Goal: Use online tool/utility: Utilize a website feature to perform a specific function

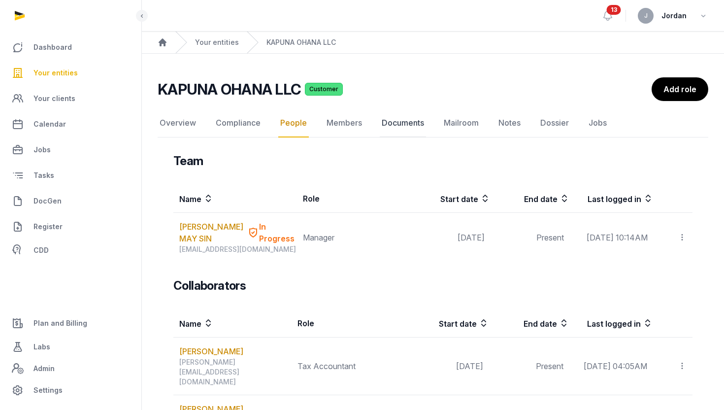
click at [397, 122] on link "Documents" at bounding box center [403, 123] width 46 height 29
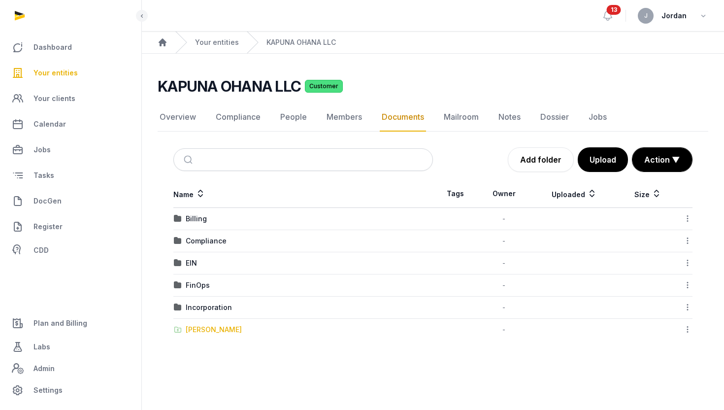
click at [213, 327] on div "[PERSON_NAME]" at bounding box center [214, 329] width 56 height 10
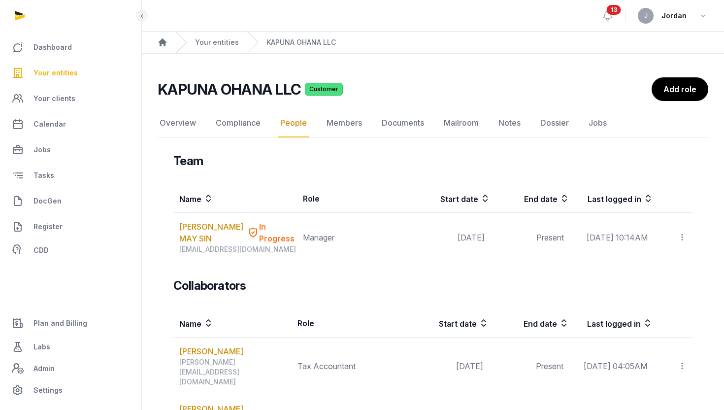
click at [394, 105] on div "KAPUNA OHANA LLC Customer People Overview Compliance People Members Documents M…" at bounding box center [433, 360] width 582 height 566
click at [394, 121] on link "Documents" at bounding box center [403, 123] width 46 height 29
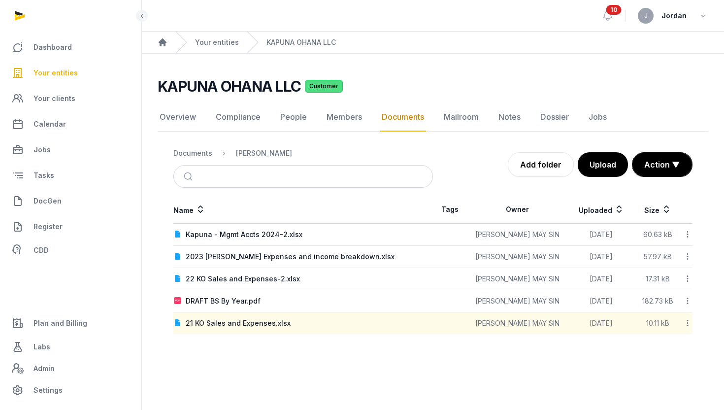
click at [400, 124] on link "Documents" at bounding box center [403, 117] width 46 height 29
click at [391, 115] on link "Documents" at bounding box center [403, 117] width 46 height 29
click at [196, 155] on div "Documents" at bounding box center [192, 153] width 39 height 10
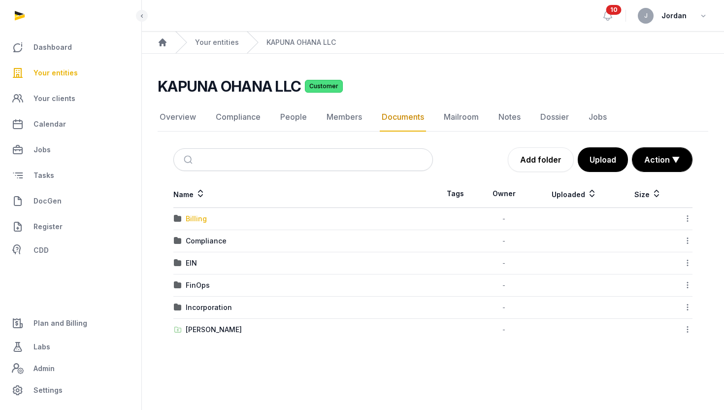
click at [194, 216] on div "Billing" at bounding box center [196, 219] width 21 height 10
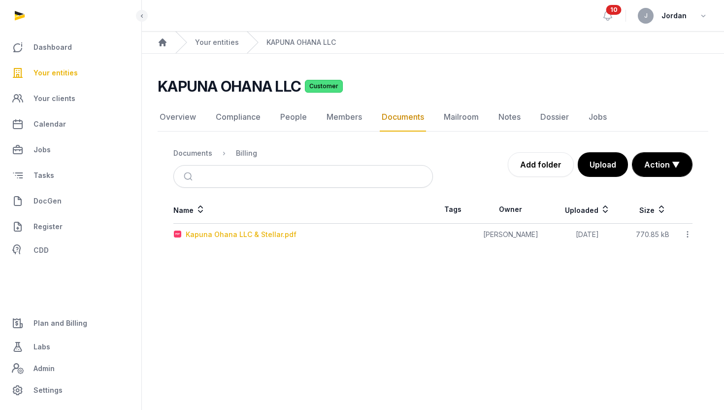
click at [272, 237] on div "Kapuna Ohana LLC & Stellar.pdf" at bounding box center [241, 234] width 111 height 10
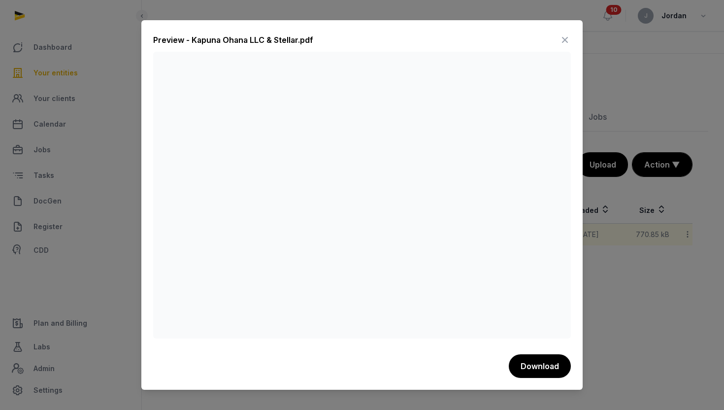
click at [608, 42] on div at bounding box center [362, 205] width 724 height 410
click at [567, 39] on icon at bounding box center [565, 40] width 12 height 16
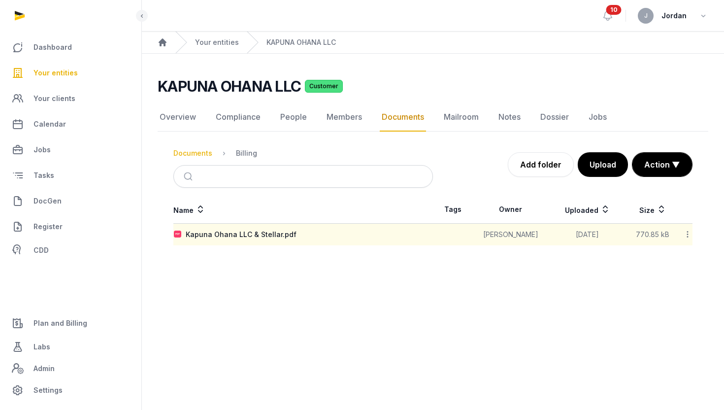
click at [194, 152] on div "Documents" at bounding box center [192, 153] width 39 height 10
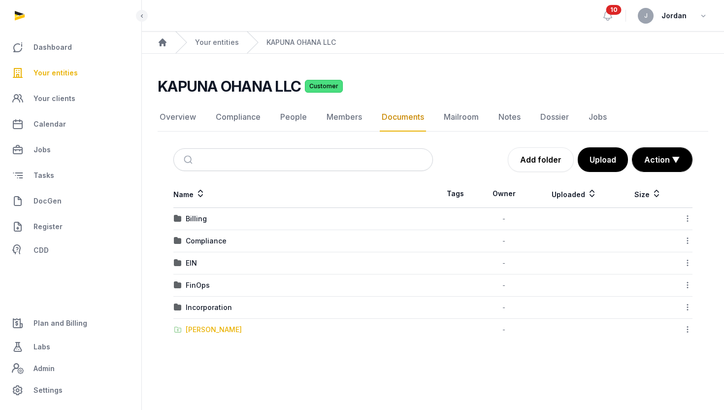
click at [224, 328] on div "[PERSON_NAME]" at bounding box center [214, 329] width 56 height 10
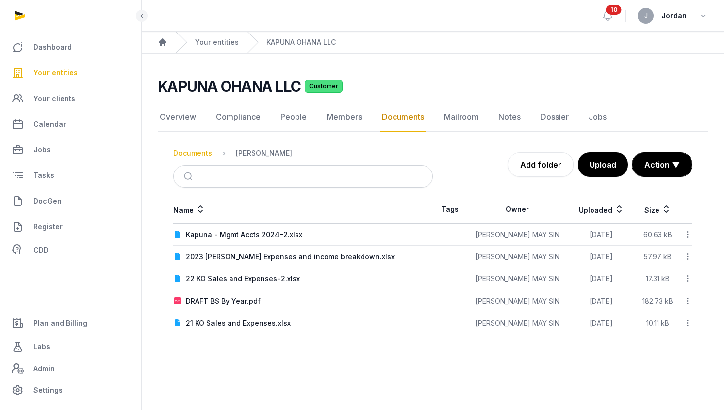
click at [194, 153] on div "Documents" at bounding box center [192, 153] width 39 height 10
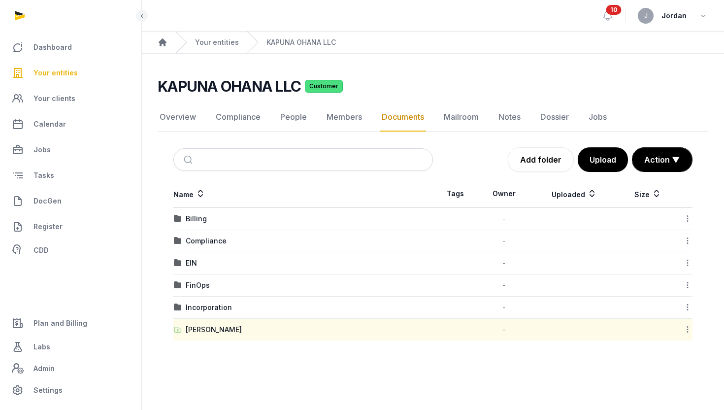
click at [686, 329] on icon at bounding box center [687, 329] width 9 height 10
click at [672, 393] on div "Copy link" at bounding box center [652, 391] width 79 height 18
click at [212, 36] on div "Your entities" at bounding box center [207, 43] width 64 height 22
click at [212, 38] on link "Your entities" at bounding box center [217, 42] width 44 height 10
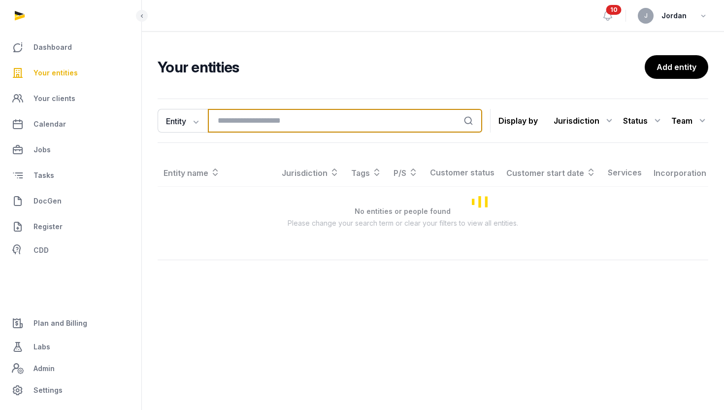
click at [247, 110] on input "search" at bounding box center [345, 121] width 274 height 24
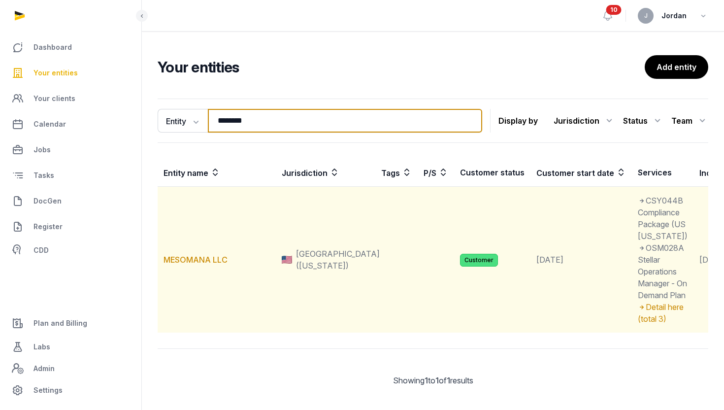
type input "********"
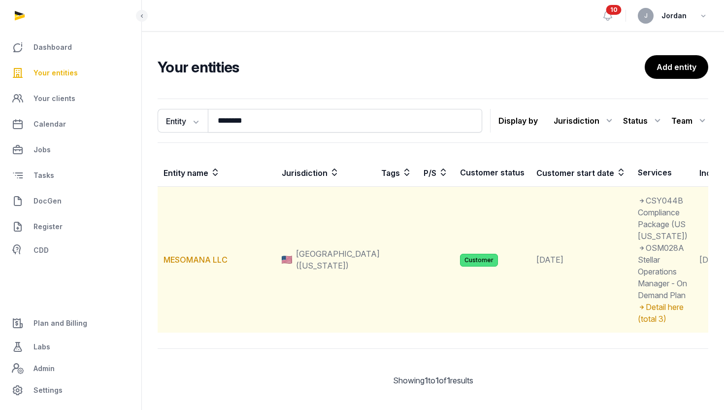
click at [190, 283] on td "MESOMANA LLC" at bounding box center [217, 260] width 118 height 146
click at [191, 264] on link "MESOMANA LLC" at bounding box center [195, 260] width 64 height 10
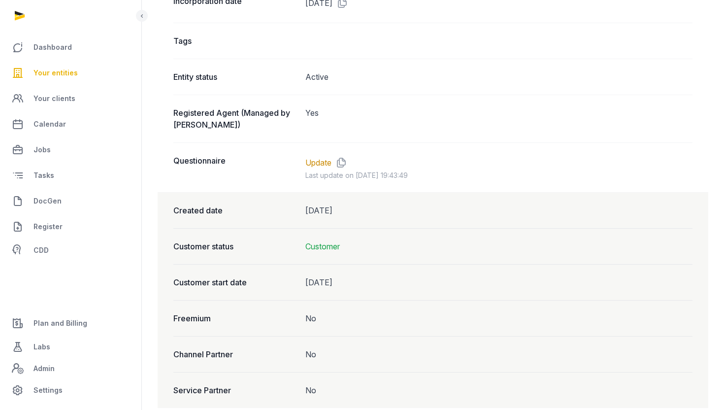
scroll to position [778, 0]
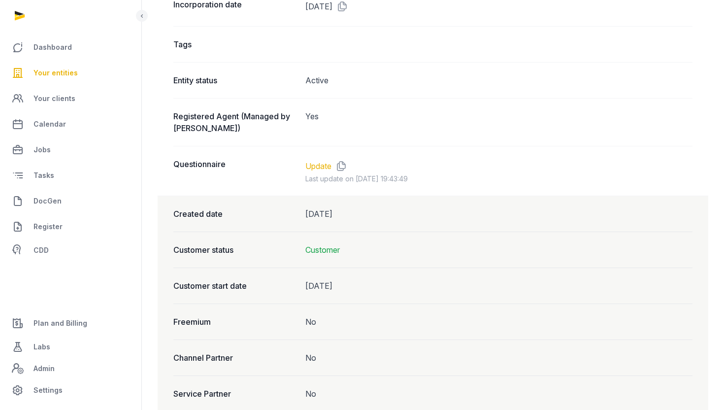
click at [323, 168] on link "Update" at bounding box center [318, 166] width 26 height 12
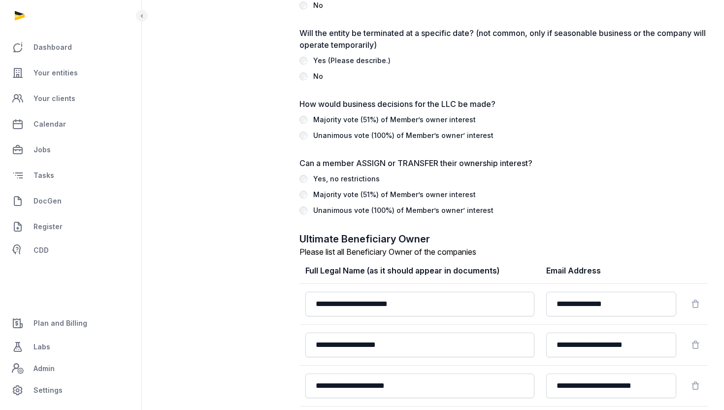
scroll to position [1717, 0]
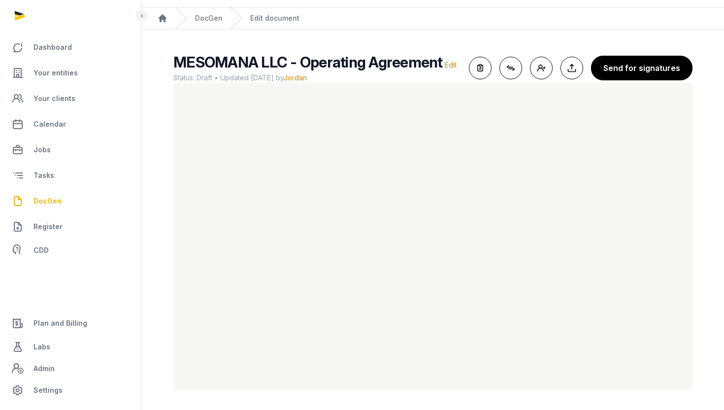
scroll to position [10, 0]
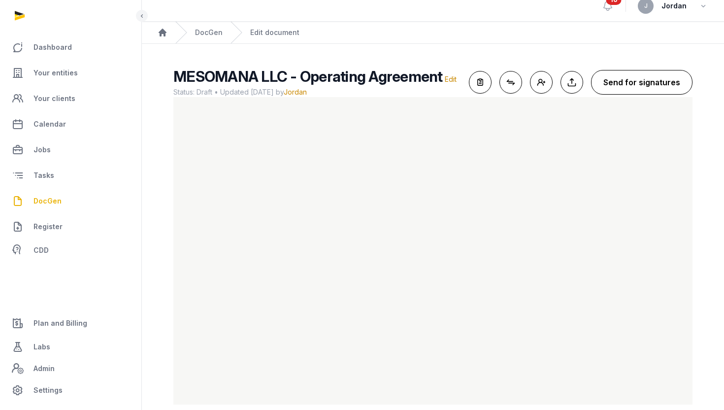
click at [633, 94] on button "Send for signatures" at bounding box center [641, 82] width 101 height 25
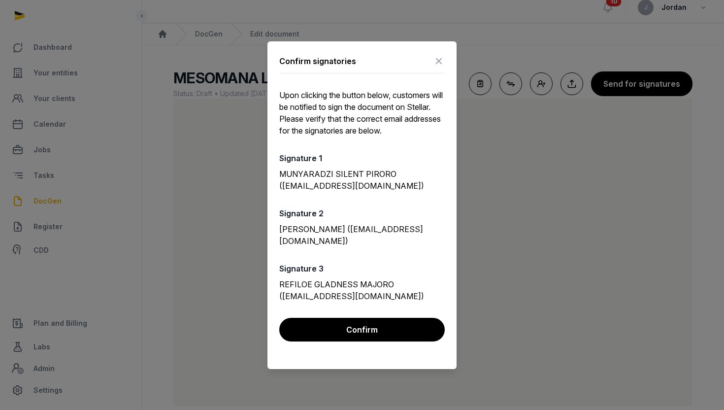
scroll to position [0, 0]
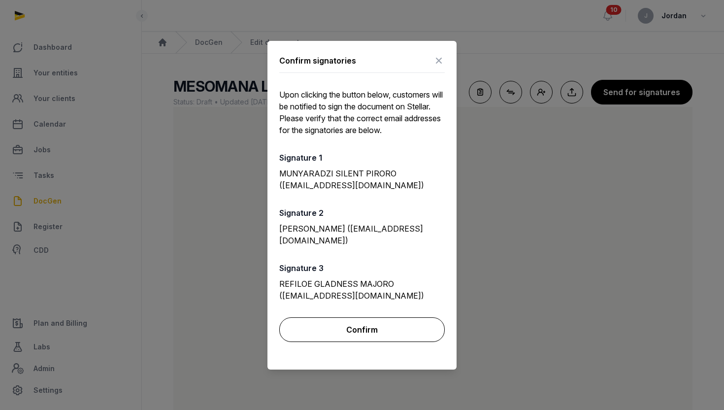
click at [359, 327] on button "Confirm" at bounding box center [361, 329] width 165 height 25
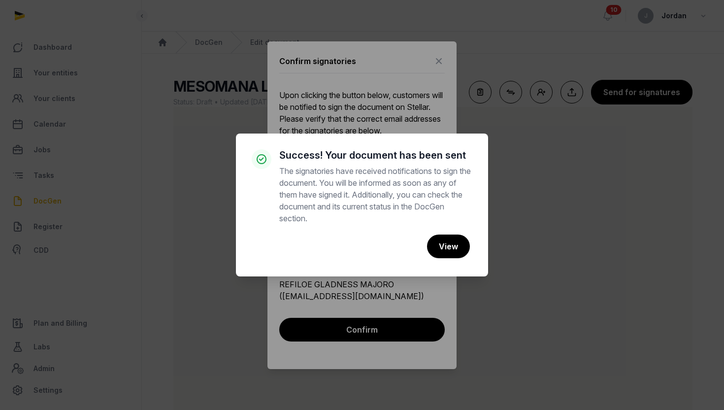
click at [441, 59] on div "× Success! Your document has been sent The signatories have received notificati…" at bounding box center [362, 205] width 724 height 410
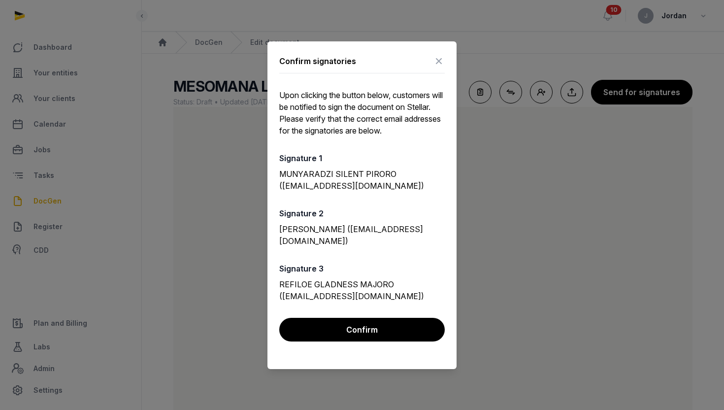
click at [435, 60] on icon at bounding box center [439, 61] width 12 height 16
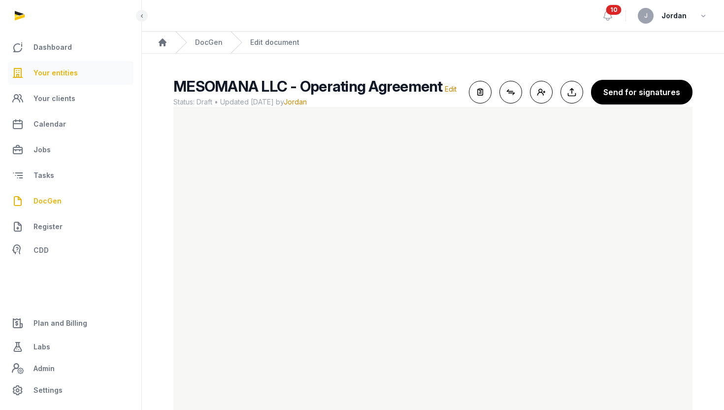
click at [46, 72] on span "Your entities" at bounding box center [55, 73] width 44 height 12
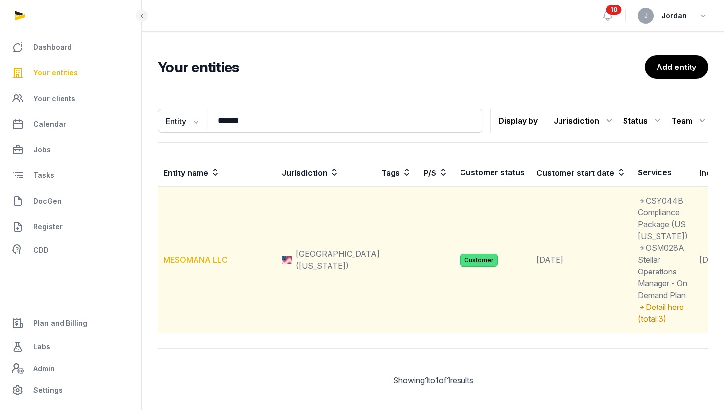
click at [175, 264] on link "MESOMANA LLC" at bounding box center [195, 260] width 64 height 10
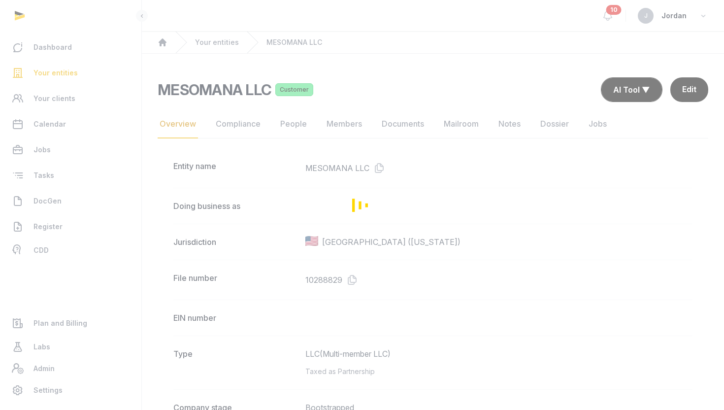
click at [395, 118] on div "Loading" at bounding box center [362, 205] width 724 height 410
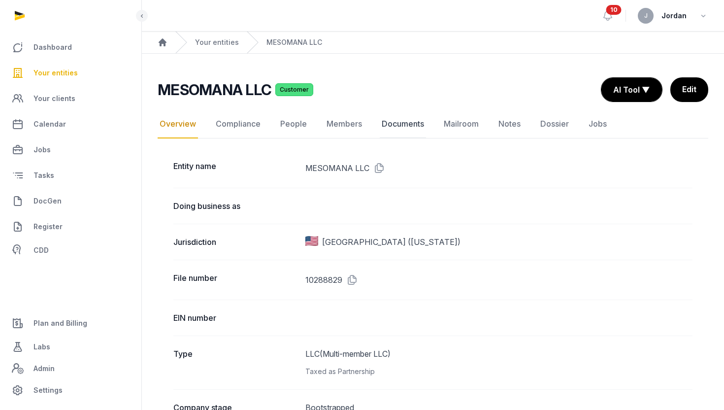
click at [393, 127] on link "Documents" at bounding box center [403, 124] width 46 height 29
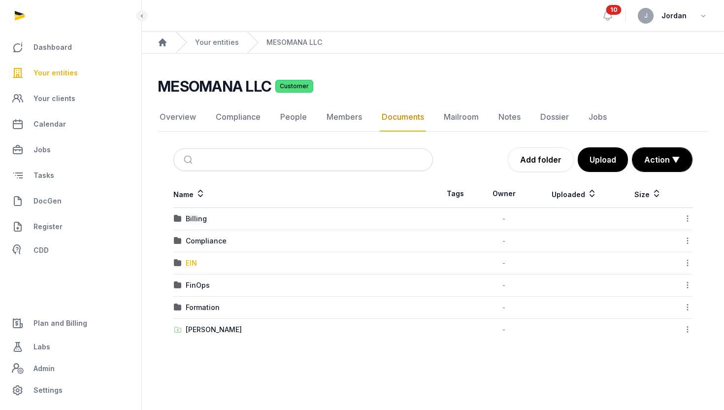
click at [193, 261] on div "EIN" at bounding box center [191, 263] width 11 height 10
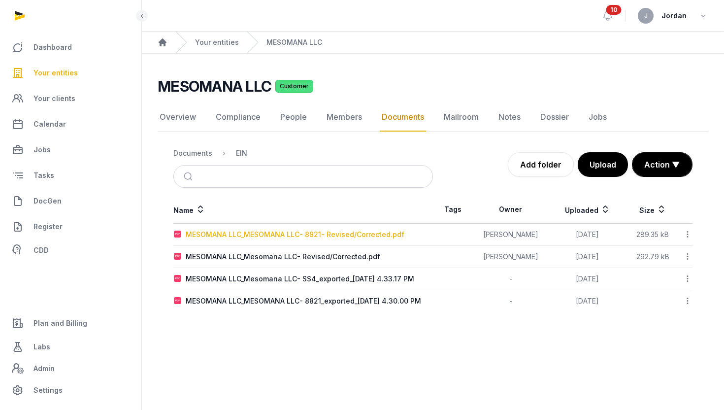
click at [323, 237] on div "MESOMANA LLC_MESOMANA LLC- 8821- Revised/Corrected.pdf" at bounding box center [295, 234] width 219 height 10
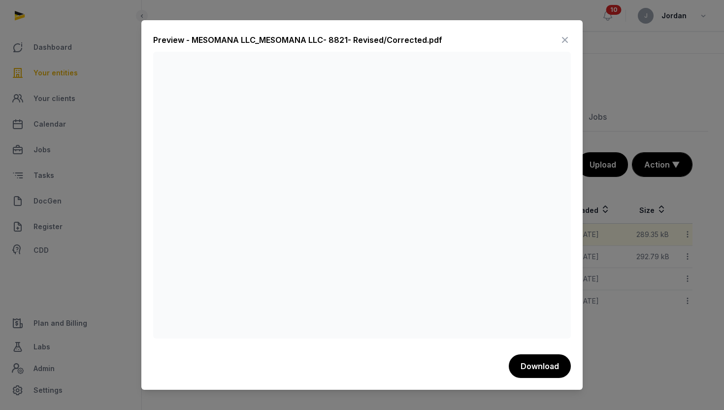
click at [567, 41] on icon at bounding box center [565, 40] width 12 height 16
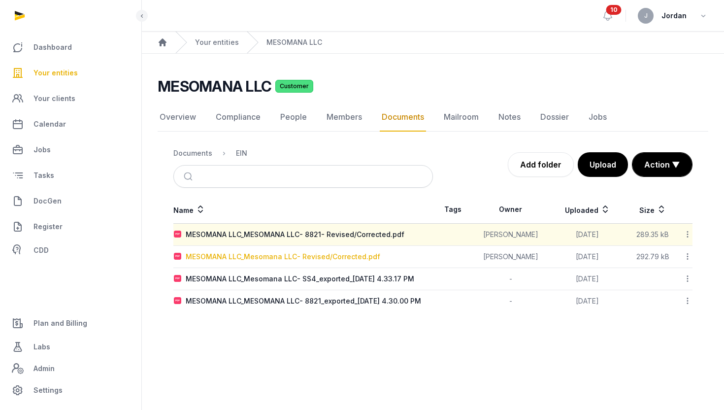
click at [311, 258] on div "MESOMANA LLC_Mesomana LLC- Revised/Corrected.pdf" at bounding box center [283, 257] width 194 height 10
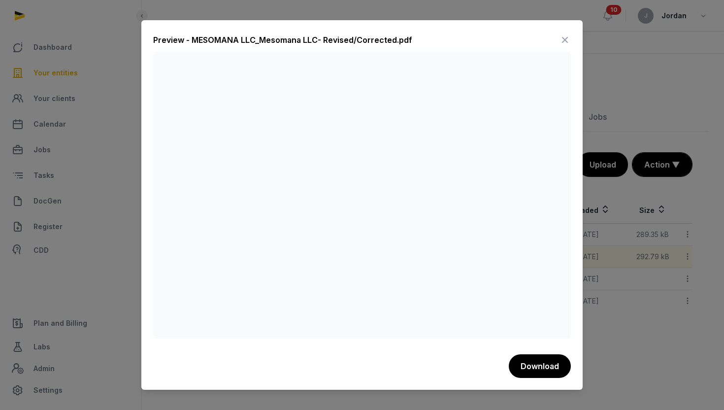
click at [561, 41] on icon at bounding box center [565, 40] width 12 height 16
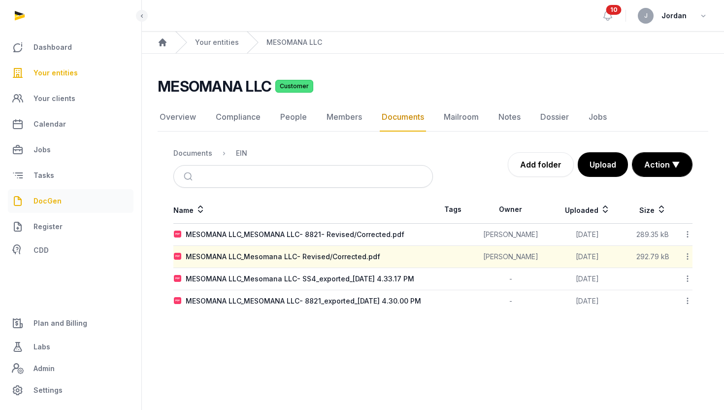
click at [48, 206] on span "DocGen" at bounding box center [47, 201] width 28 height 12
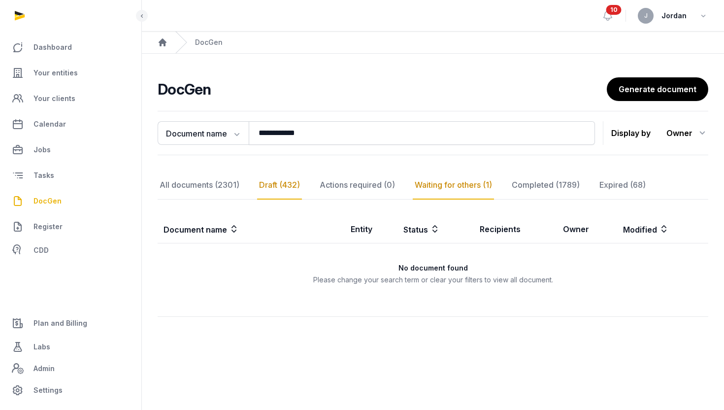
click at [509, 176] on div "Waiting for others (1)" at bounding box center [545, 185] width 72 height 29
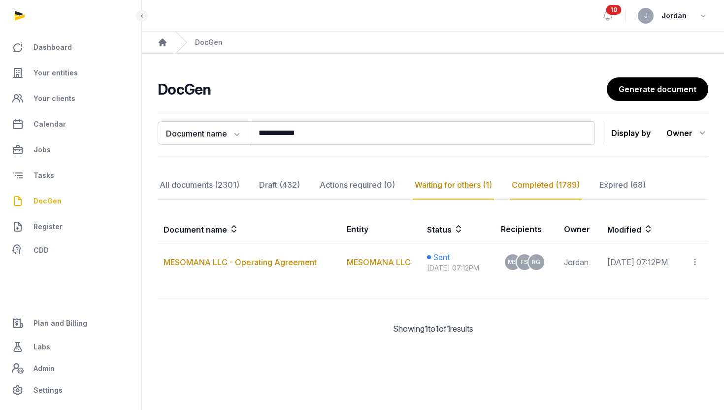
click at [597, 186] on div "Completed (1789)" at bounding box center [622, 185] width 50 height 29
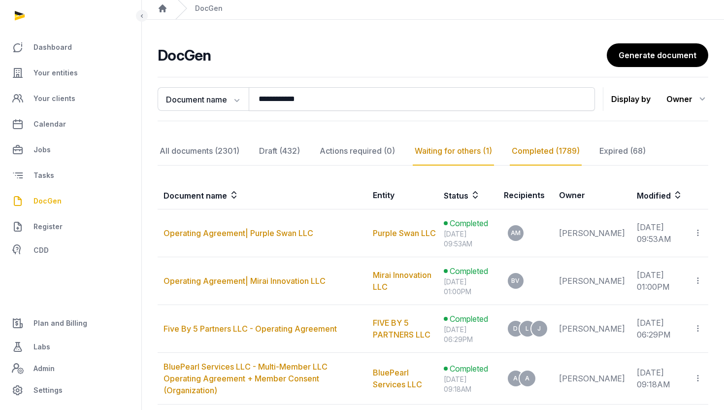
scroll to position [32, 0]
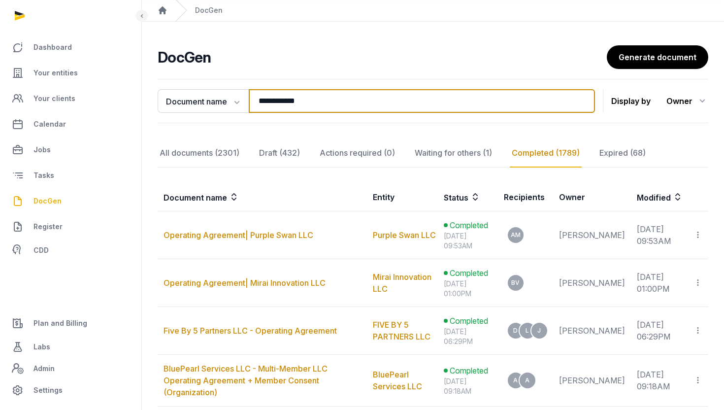
click at [377, 100] on input "**********" at bounding box center [422, 101] width 346 height 24
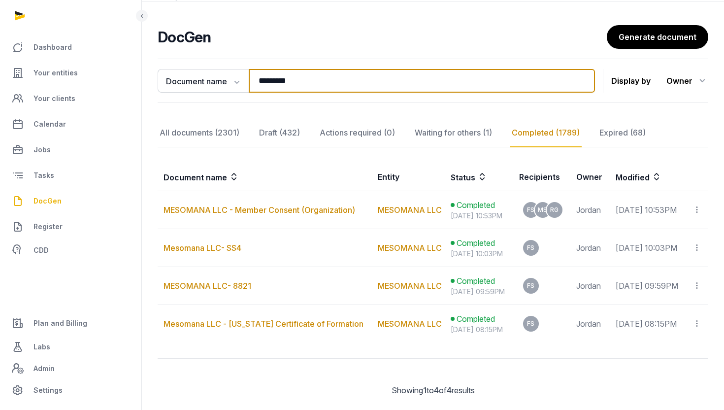
scroll to position [46, 0]
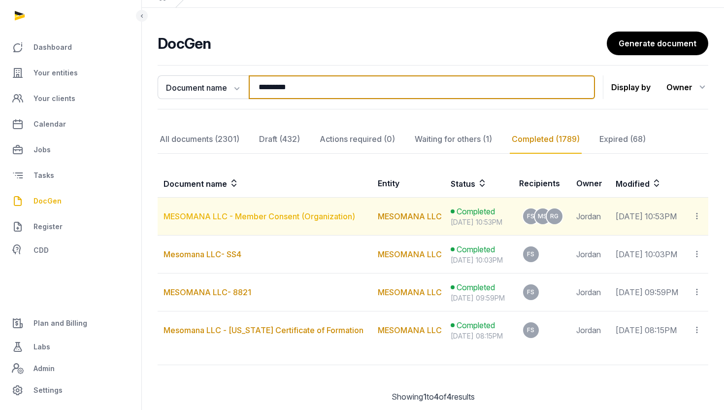
type input "********"
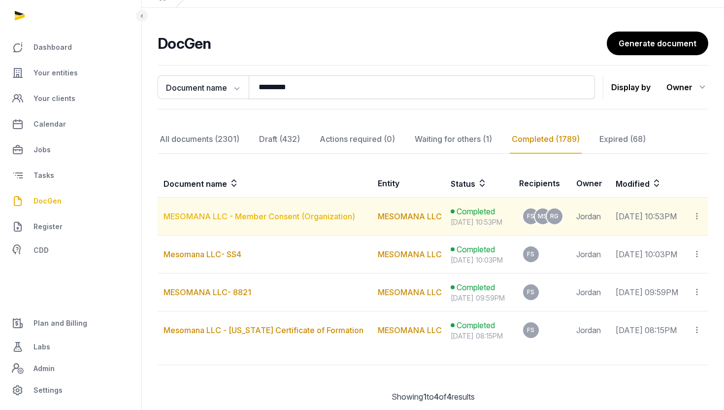
click at [196, 215] on link "MESOMANA LLC - Member Consent (Organization)" at bounding box center [258, 216] width 191 height 10
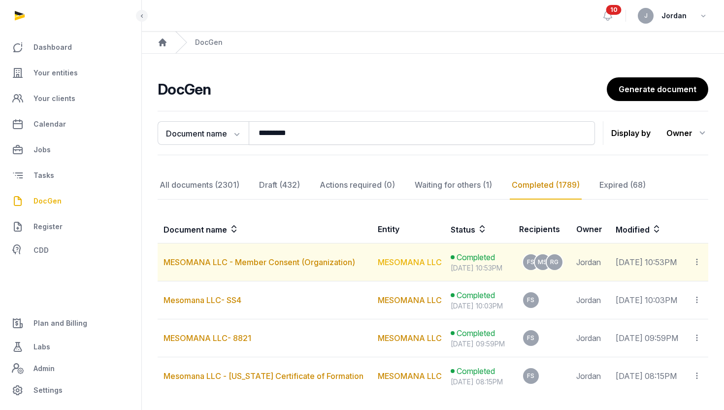
click at [378, 261] on link "MESOMANA LLC" at bounding box center [410, 262] width 64 height 10
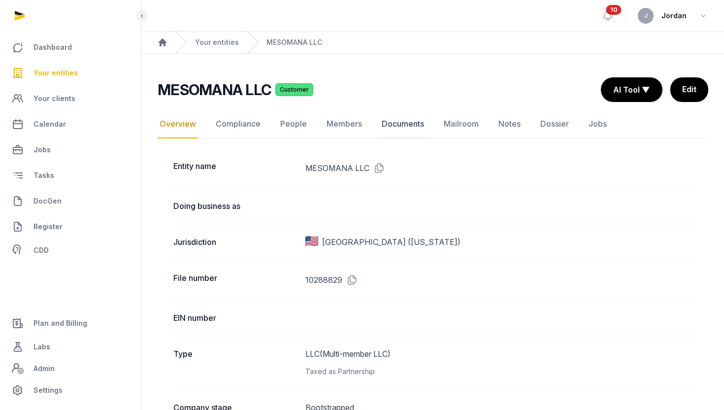
click at [395, 134] on link "Documents" at bounding box center [403, 124] width 46 height 29
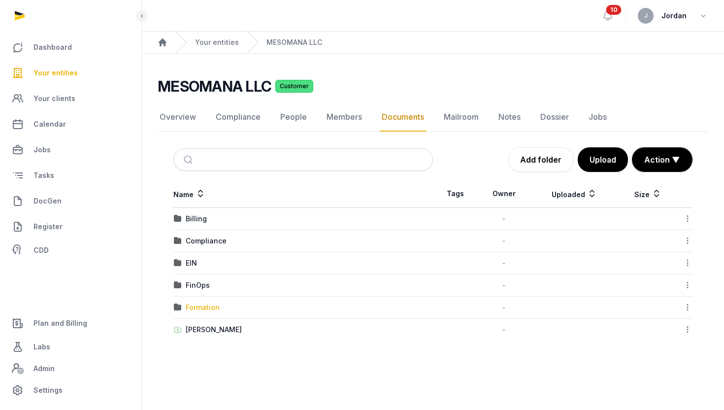
click at [209, 308] on div "Formation" at bounding box center [203, 307] width 34 height 10
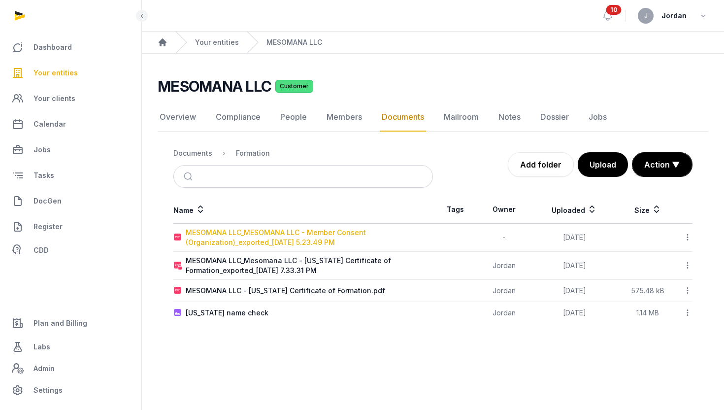
click at [280, 233] on div "MESOMANA LLC_MESOMANA LLC - Member Consent (Organization)_exported_[DATE] 5.23.…" at bounding box center [309, 237] width 247 height 20
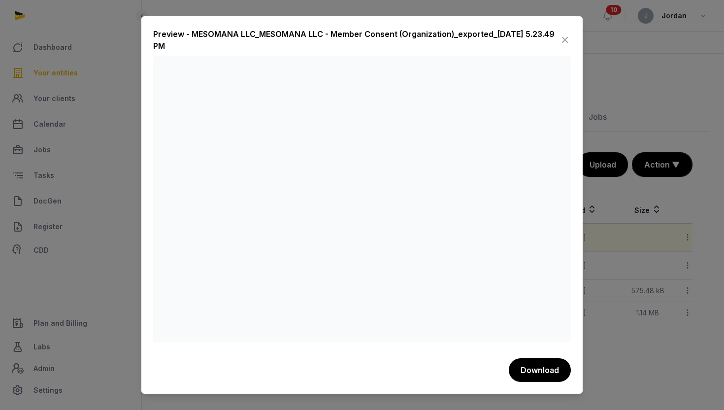
click at [566, 42] on icon at bounding box center [565, 40] width 12 height 16
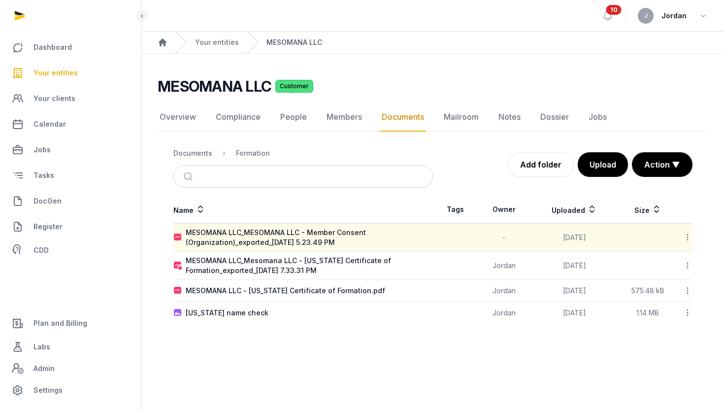
click at [296, 41] on link "MESOMANA LLC" at bounding box center [294, 42] width 56 height 10
click at [324, 43] on ol "Home Your entities MESOMANA LLC" at bounding box center [433, 43] width 582 height 22
click at [50, 66] on link "Your entities" at bounding box center [71, 73] width 126 height 24
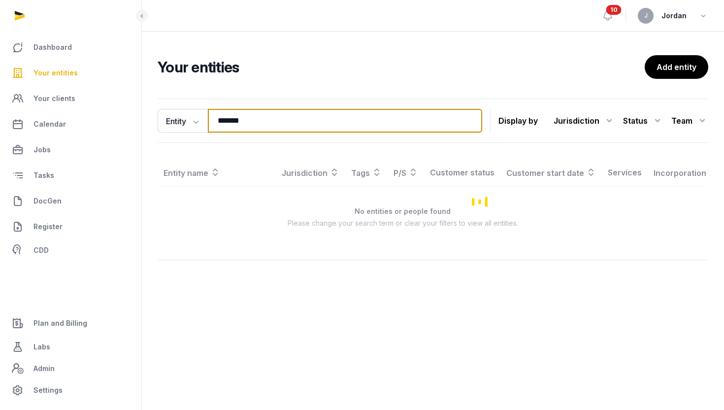
click at [244, 129] on input "*******" at bounding box center [345, 121] width 274 height 24
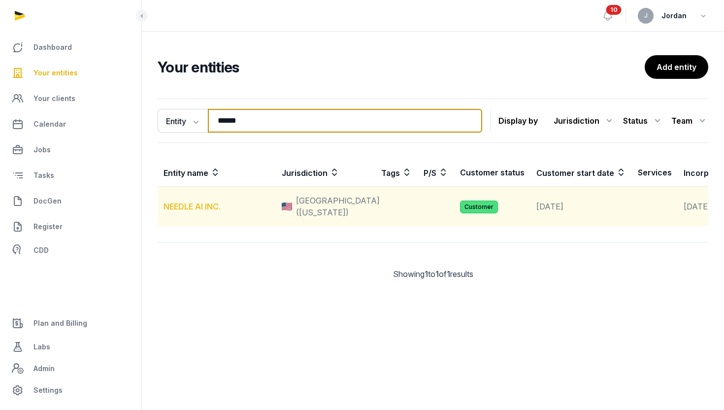
type input "******"
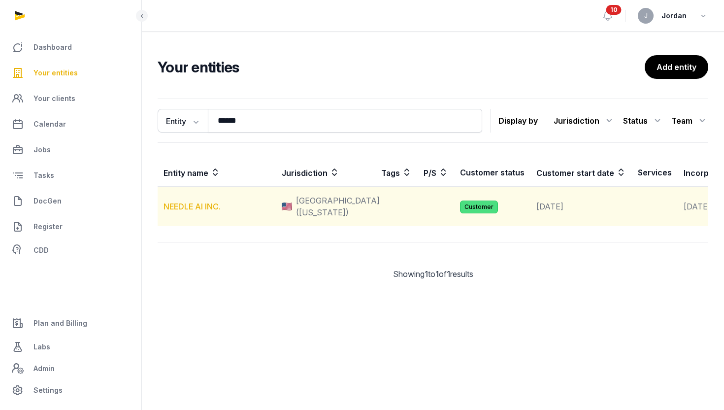
click at [194, 211] on link "NEEDLE AI INC." at bounding box center [191, 206] width 57 height 10
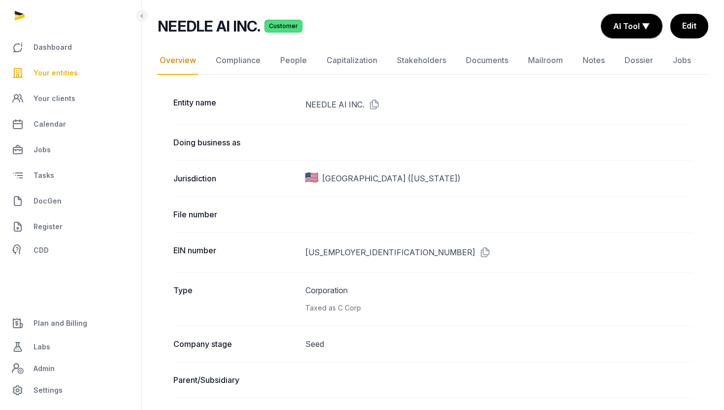
scroll to position [68, 0]
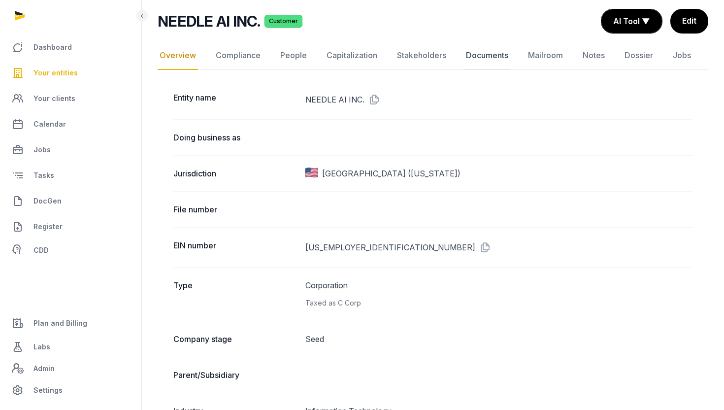
click at [479, 64] on link "Documents" at bounding box center [487, 55] width 46 height 29
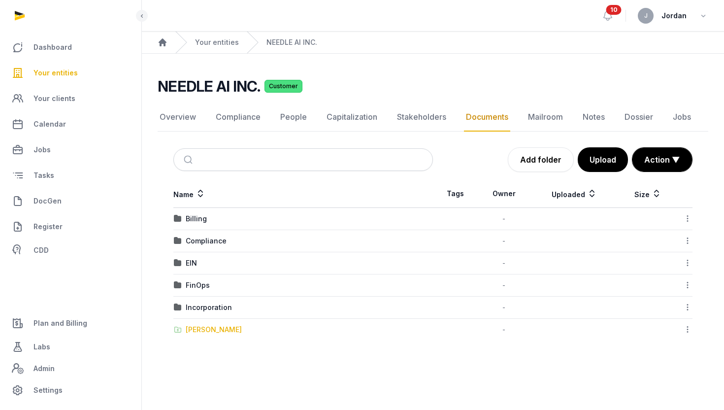
click at [202, 330] on div "[PERSON_NAME]" at bounding box center [214, 329] width 56 height 10
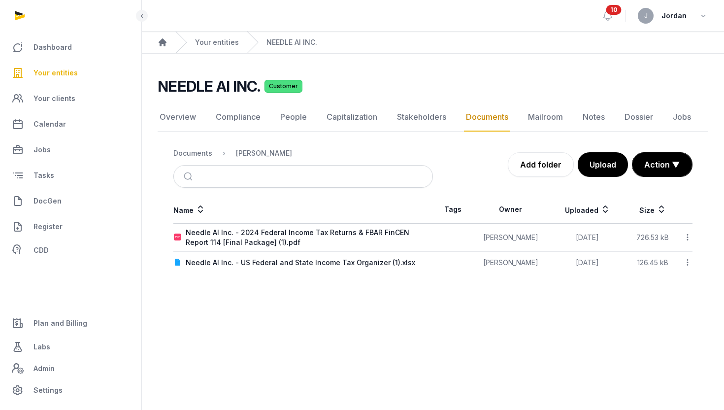
click at [687, 233] on icon at bounding box center [687, 237] width 9 height 10
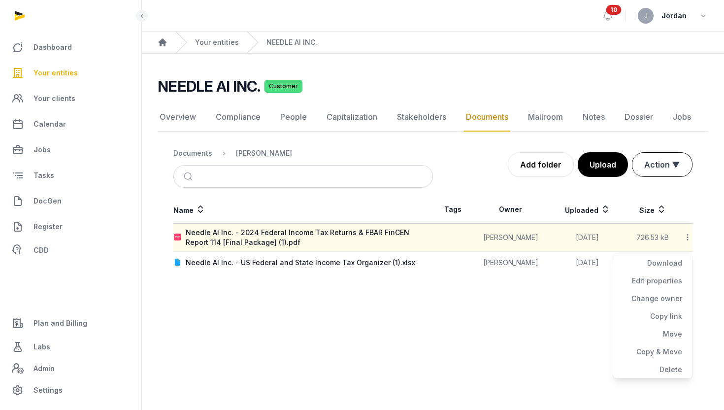
click at [675, 171] on button "Action ▼" at bounding box center [662, 165] width 60 height 24
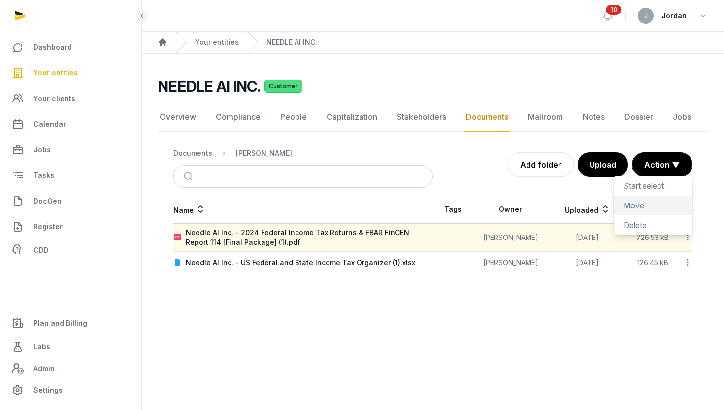
click at [644, 215] on div "Move" at bounding box center [652, 225] width 79 height 20
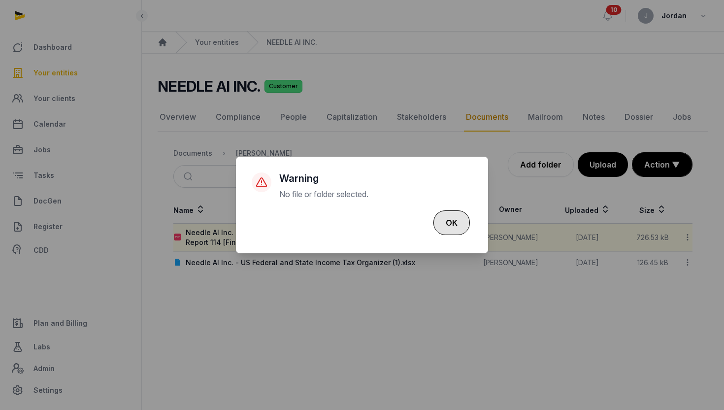
click at [452, 227] on button "OK" at bounding box center [451, 222] width 36 height 25
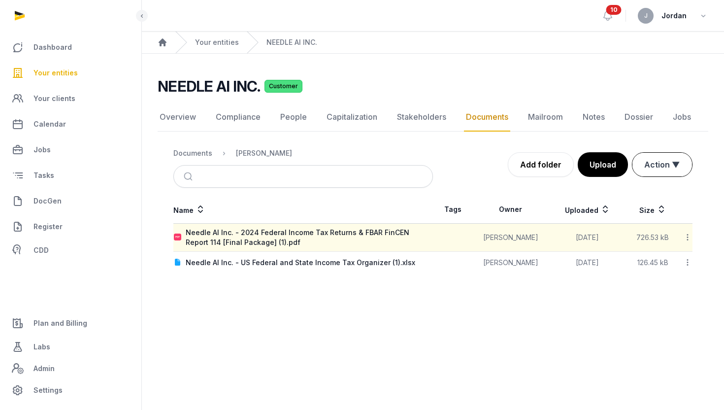
click at [678, 173] on button "Action ▼" at bounding box center [662, 165] width 60 height 24
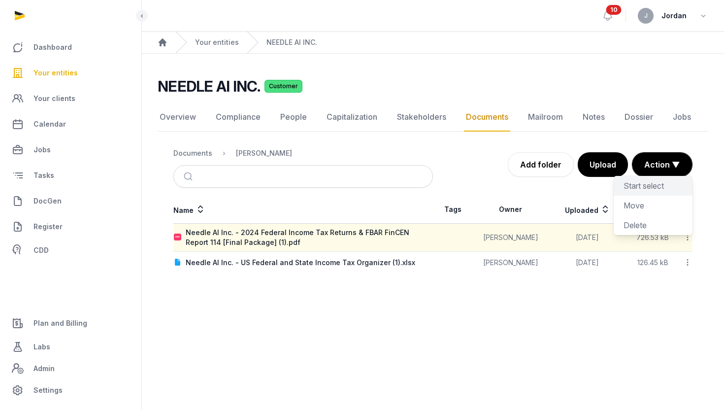
click at [658, 195] on div "Start select" at bounding box center [652, 205] width 79 height 20
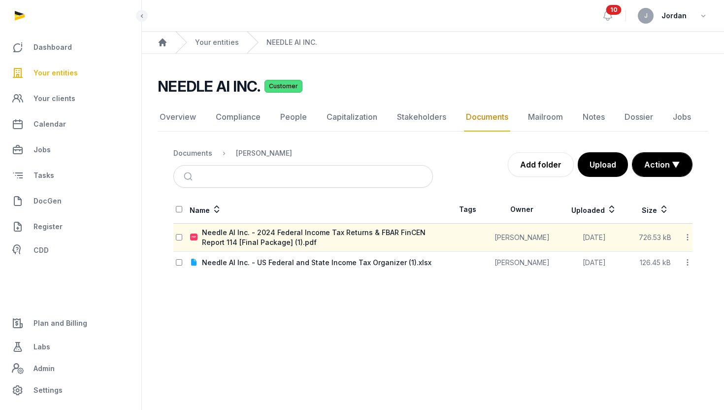
click at [180, 203] on th at bounding box center [181, 209] width 16 height 28
click at [680, 167] on button "Action ▼" at bounding box center [662, 165] width 60 height 24
click at [652, 215] on div "Move" at bounding box center [652, 225] width 79 height 20
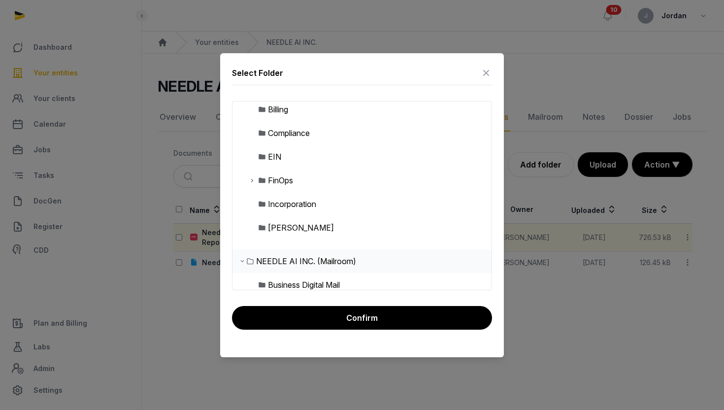
scroll to position [24, 0]
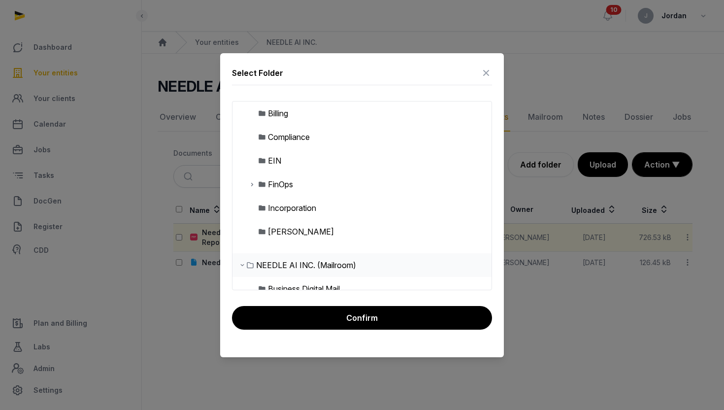
click at [284, 183] on div "FinOps" at bounding box center [280, 184] width 25 height 12
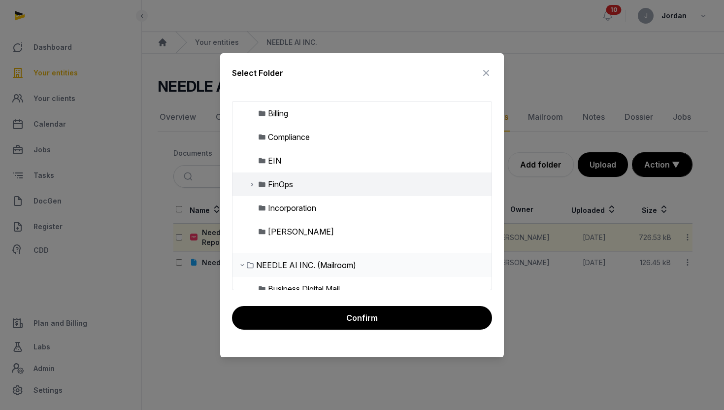
click at [252, 183] on icon at bounding box center [252, 184] width 8 height 12
click at [272, 206] on img at bounding box center [270, 208] width 8 height 8
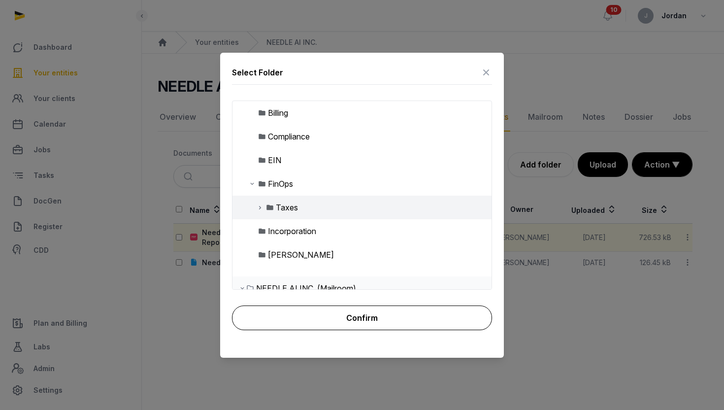
click at [334, 319] on button "Confirm" at bounding box center [362, 317] width 260 height 25
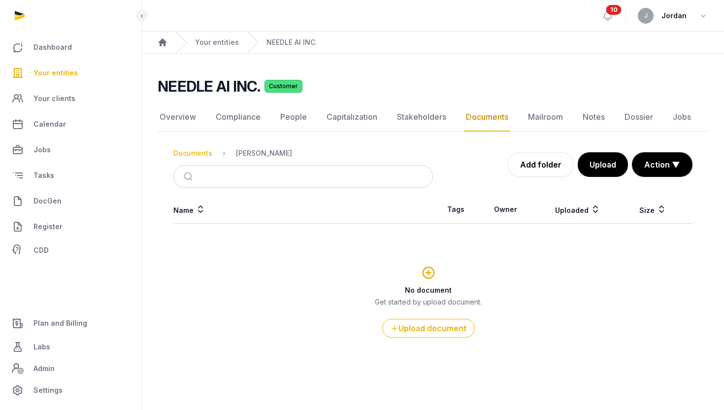
click at [195, 155] on div "Documents" at bounding box center [192, 153] width 39 height 10
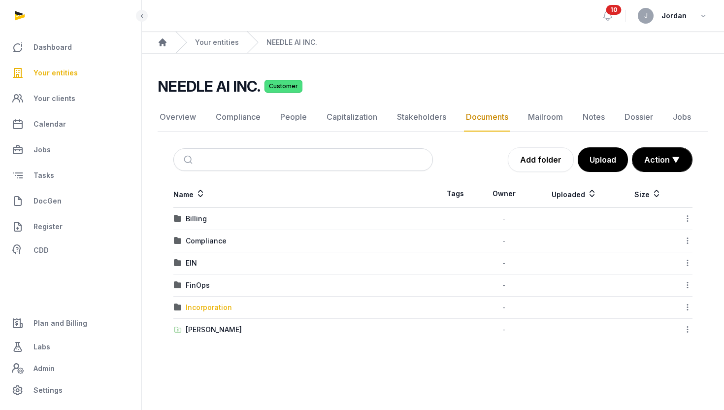
click at [200, 308] on div "Incorporation" at bounding box center [209, 307] width 46 height 10
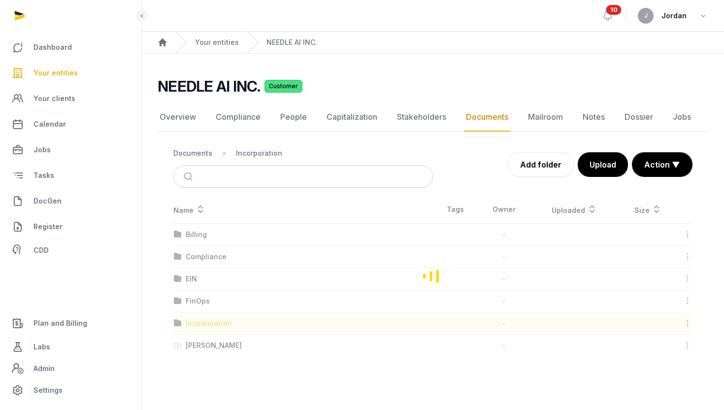
click at [200, 308] on div "Loading" at bounding box center [433, 275] width 550 height 160
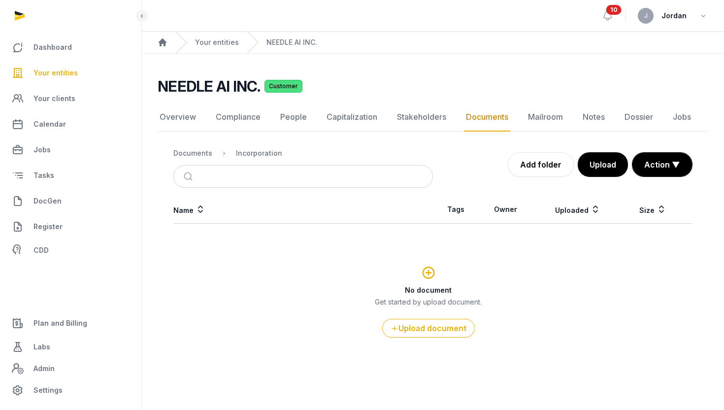
click at [464, 127] on link "Documents" at bounding box center [487, 117] width 46 height 29
click at [473, 121] on link "Documents" at bounding box center [487, 117] width 46 height 29
click at [184, 160] on nav "Documents Incorporation" at bounding box center [302, 153] width 259 height 24
click at [186, 156] on div "Documents" at bounding box center [192, 153] width 39 height 10
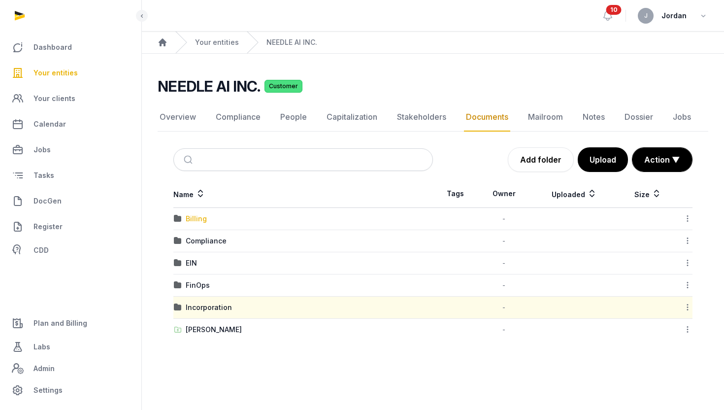
click at [195, 216] on div "Billing" at bounding box center [196, 219] width 21 height 10
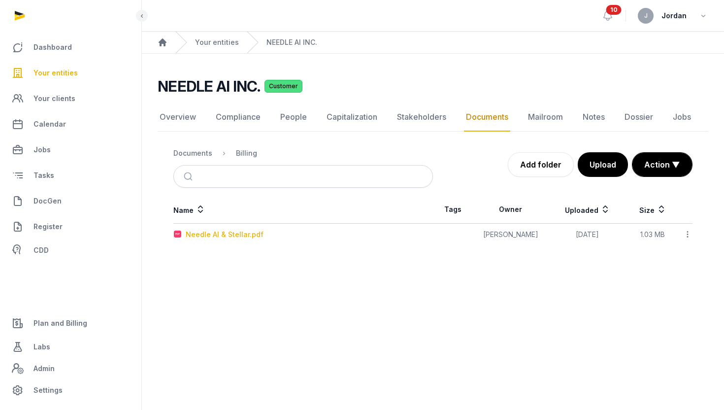
click at [254, 231] on div "Needle AI & Stellar.pdf" at bounding box center [225, 234] width 78 height 10
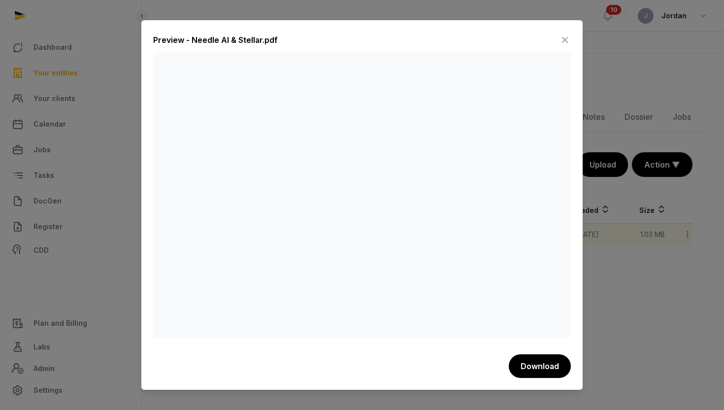
click at [562, 37] on icon at bounding box center [565, 40] width 12 height 16
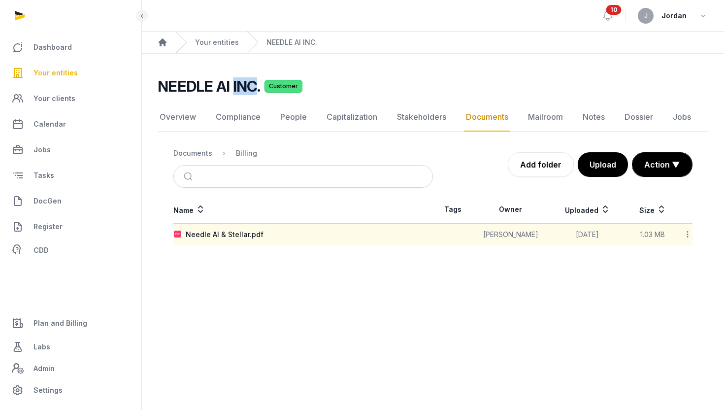
drag, startPoint x: 232, startPoint y: 87, endPoint x: 255, endPoint y: 87, distance: 23.1
click at [255, 87] on h2 "NEEDLE AI INC." at bounding box center [209, 86] width 103 height 18
click at [180, 108] on link "Overview" at bounding box center [178, 117] width 40 height 29
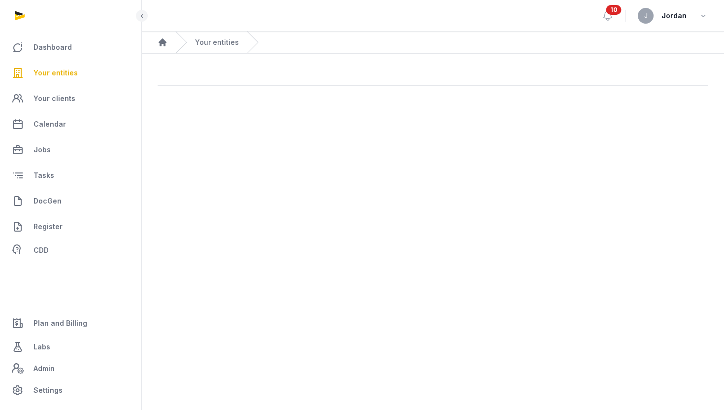
click at [180, 114] on main at bounding box center [433, 85] width 582 height 62
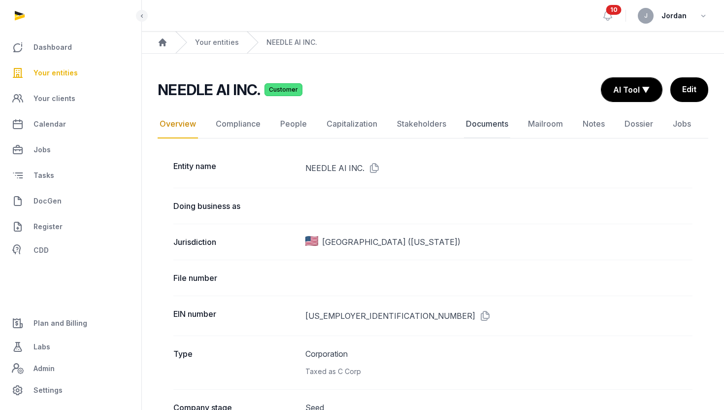
click at [485, 117] on link "Documents" at bounding box center [487, 124] width 46 height 29
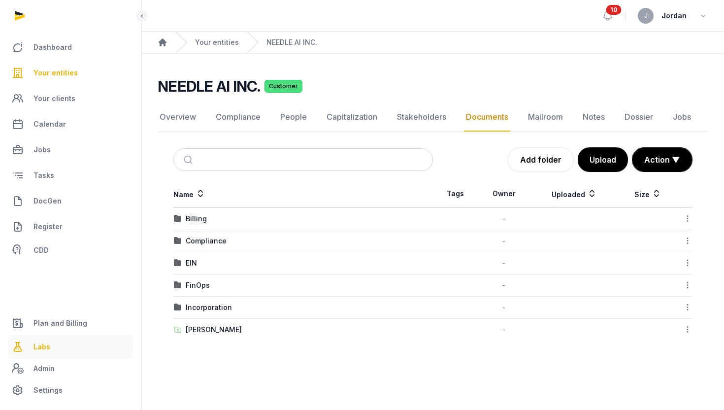
click at [39, 339] on link "Labs" at bounding box center [71, 347] width 126 height 24
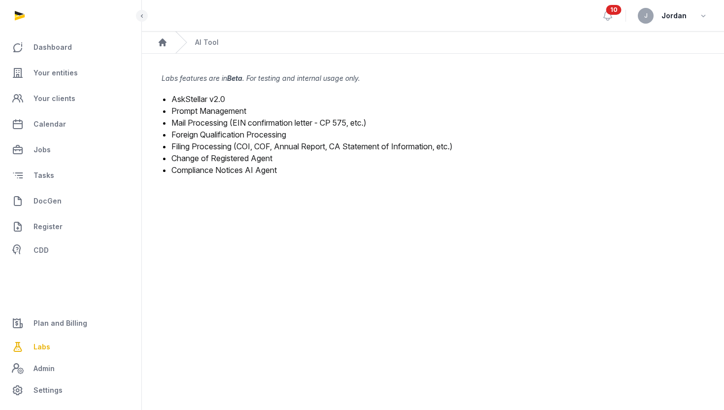
click at [189, 144] on link "Filing Processing (COI, COF, Annual Report, CA Statement of Information, etc.)" at bounding box center [311, 146] width 281 height 10
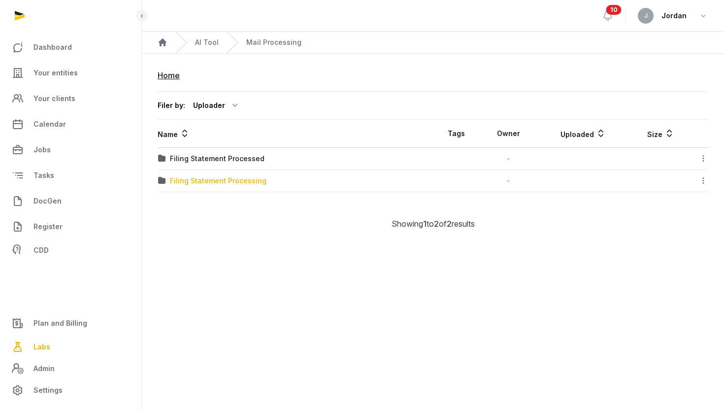
click at [212, 180] on div "Filing Statement Processing" at bounding box center [218, 181] width 96 height 10
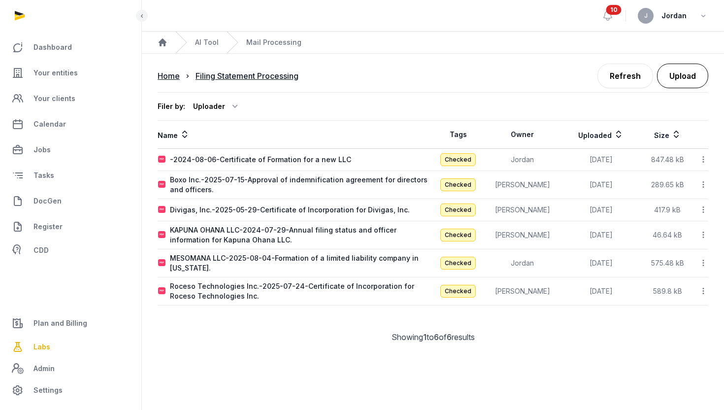
click at [676, 67] on button "Upload" at bounding box center [682, 76] width 51 height 25
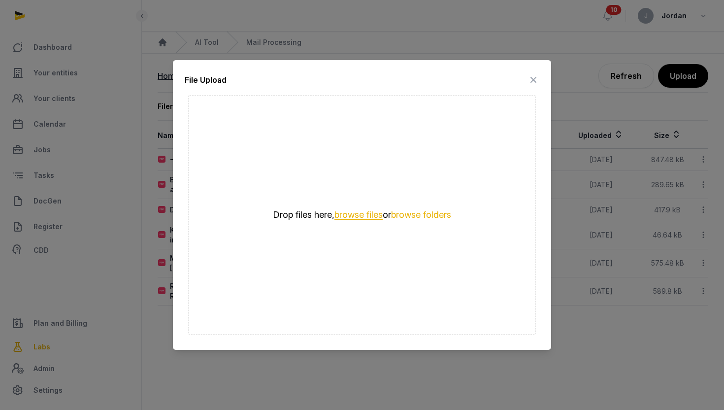
click at [370, 215] on button "browse files" at bounding box center [358, 214] width 48 height 9
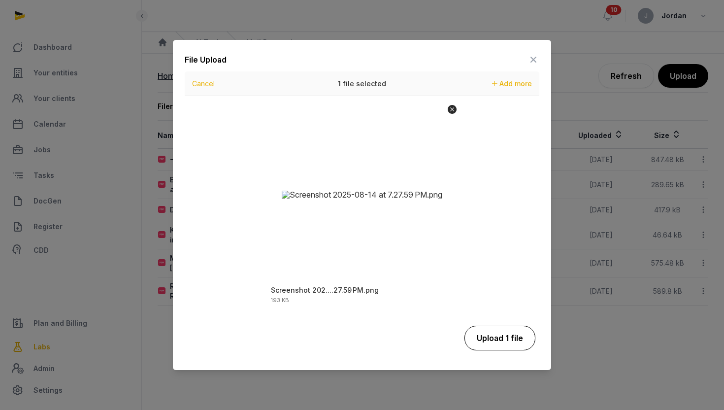
click at [504, 332] on button "Upload 1 file" at bounding box center [499, 337] width 71 height 25
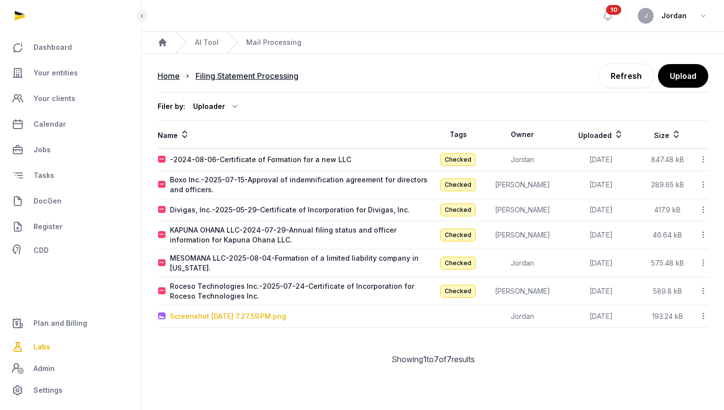
click at [227, 319] on div "Screenshot [DATE] 7.27.59 PM.png" at bounding box center [228, 316] width 116 height 10
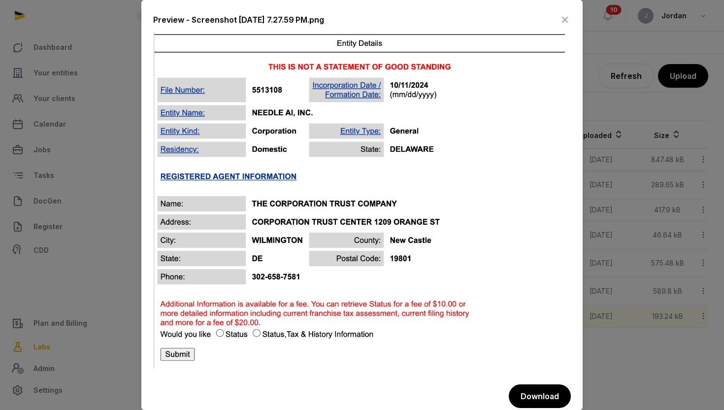
click at [562, 22] on icon at bounding box center [565, 20] width 12 height 16
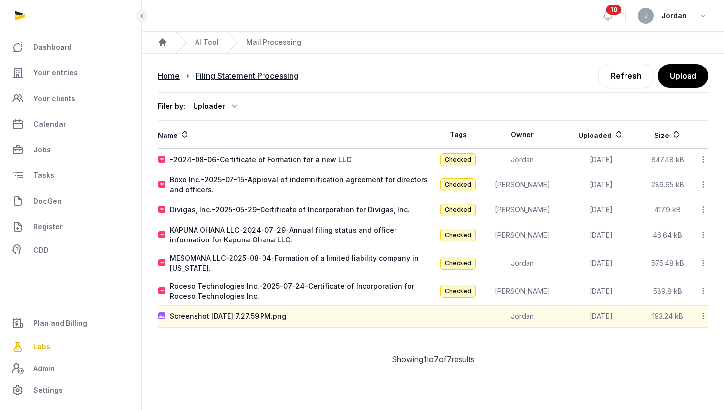
click at [701, 315] on icon at bounding box center [703, 316] width 9 height 10
click at [688, 350] on div "Reanalyze" at bounding box center [668, 359] width 79 height 18
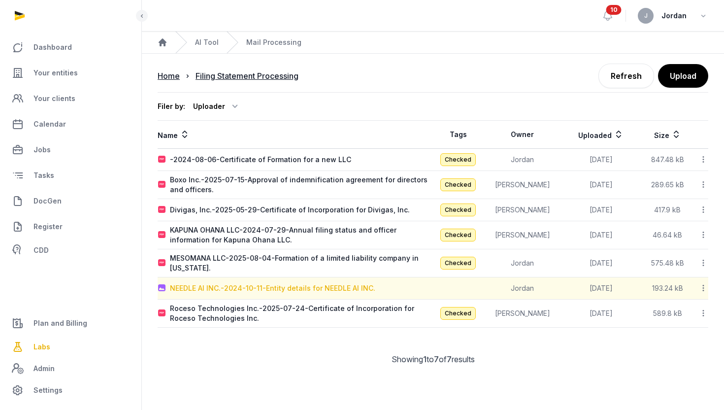
click at [360, 290] on div "NEEDLE AI INC.-2024-10-11-Entity details for NEEDLE AI INC." at bounding box center [272, 288] width 205 height 10
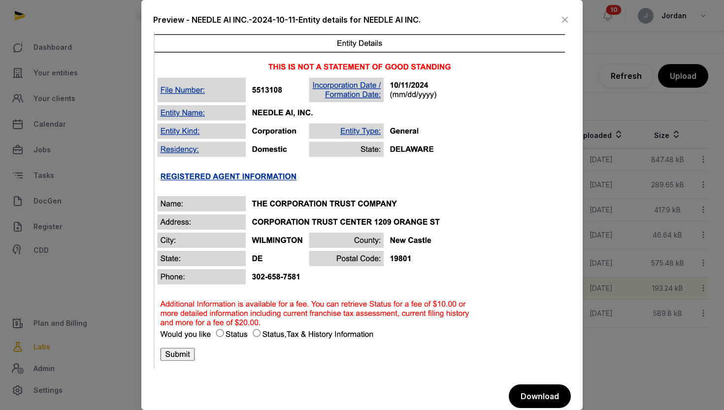
scroll to position [10, 0]
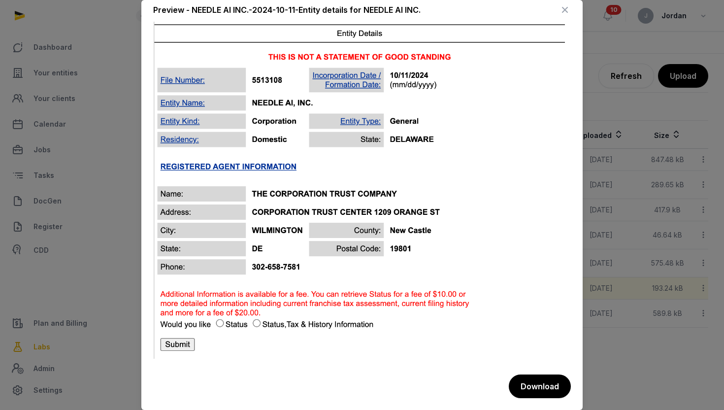
click at [631, 360] on div at bounding box center [362, 205] width 724 height 410
click at [563, 13] on icon at bounding box center [565, 10] width 12 height 16
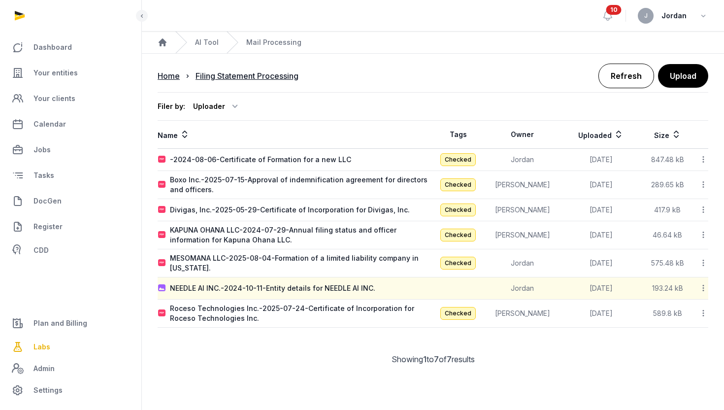
click at [626, 70] on link "Refresh" at bounding box center [626, 76] width 56 height 25
click at [613, 79] on link "Refresh" at bounding box center [626, 76] width 56 height 25
click at [620, 85] on link "Refresh" at bounding box center [626, 76] width 56 height 25
click at [616, 81] on link "Refresh" at bounding box center [626, 76] width 56 height 25
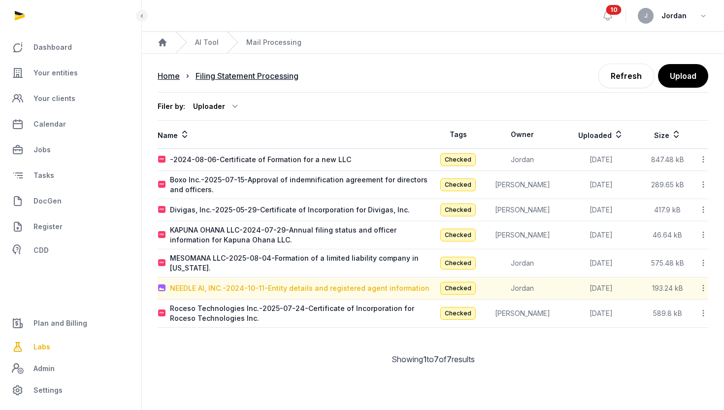
click at [359, 292] on div "NEEDLE AI, INC.-2024-10-11-Entity details and registered agent information" at bounding box center [299, 288] width 259 height 10
type input "**********"
type textarea "**********"
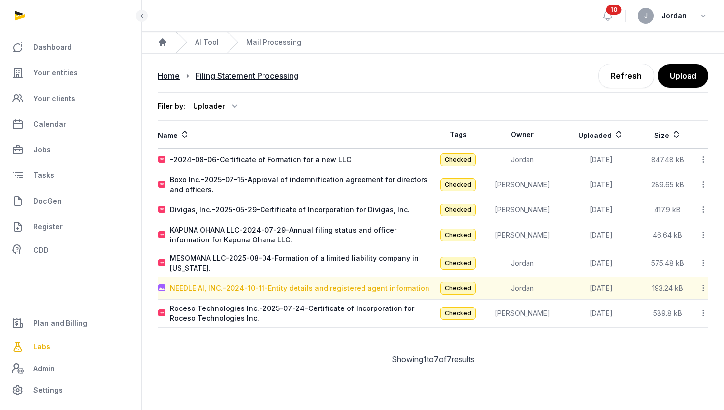
type input "**********"
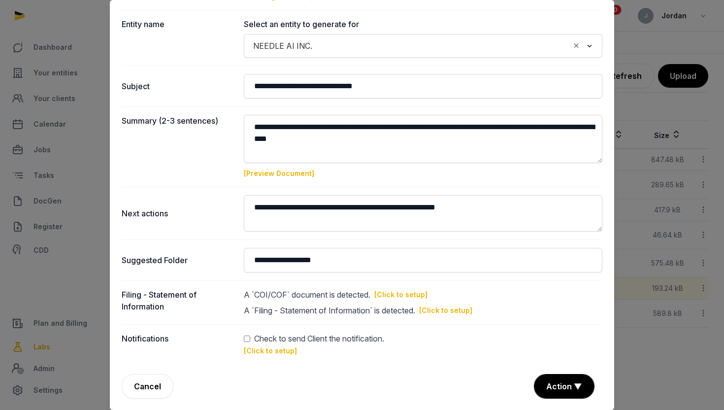
scroll to position [79, 0]
click at [282, 350] on link "[Click to setup]" at bounding box center [270, 350] width 53 height 8
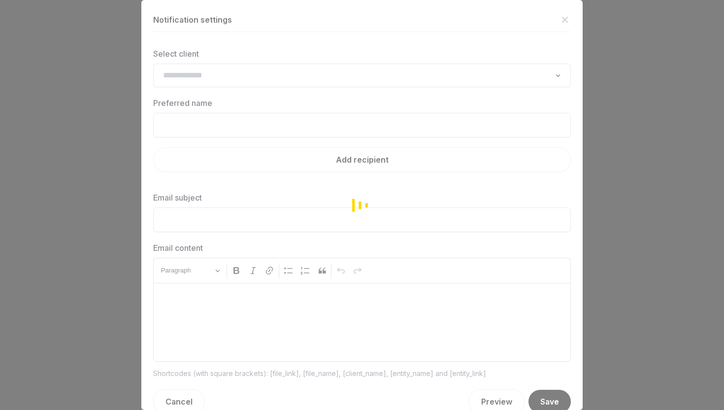
type input "**********"
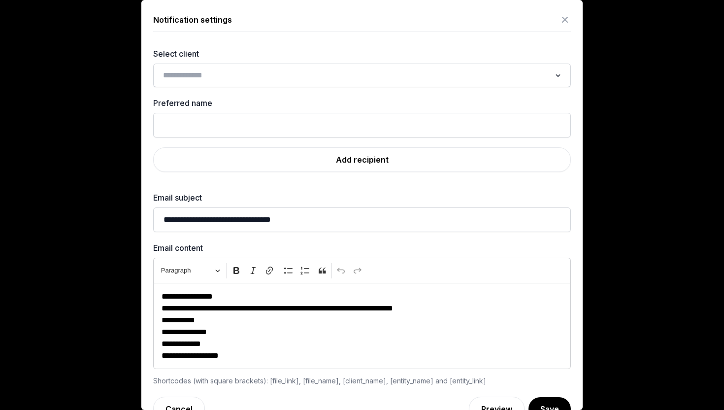
click at [564, 21] on icon at bounding box center [565, 20] width 12 height 16
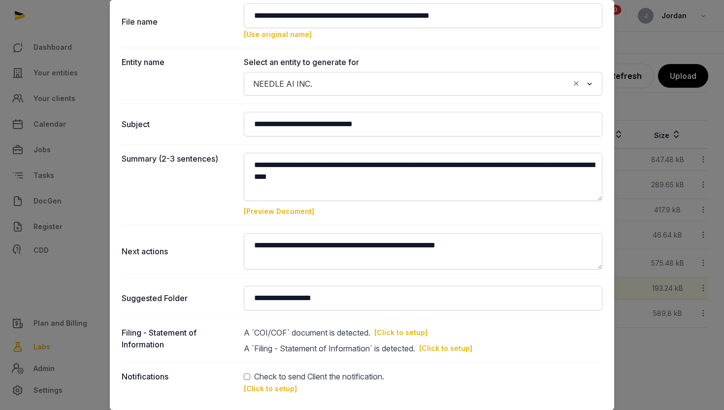
scroll to position [42, 0]
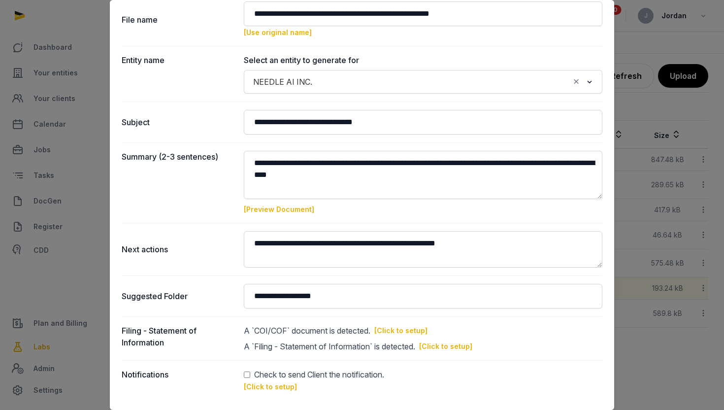
click at [408, 326] on link "[Click to setup]" at bounding box center [400, 330] width 53 height 10
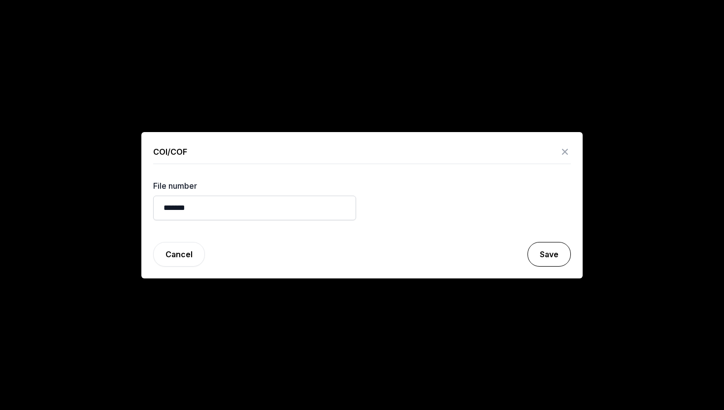
click at [548, 259] on button "Save" at bounding box center [548, 254] width 43 height 25
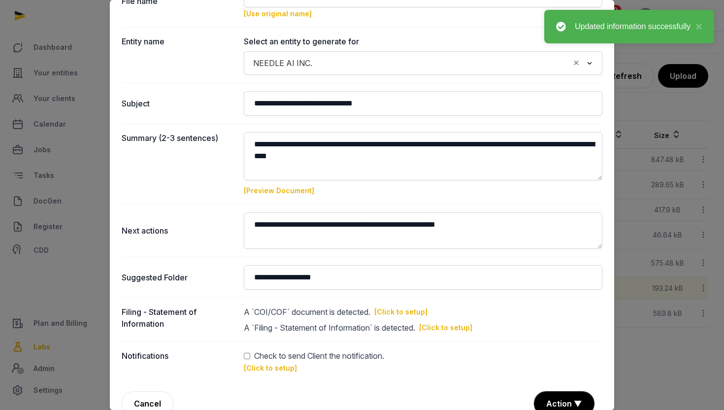
scroll to position [59, 0]
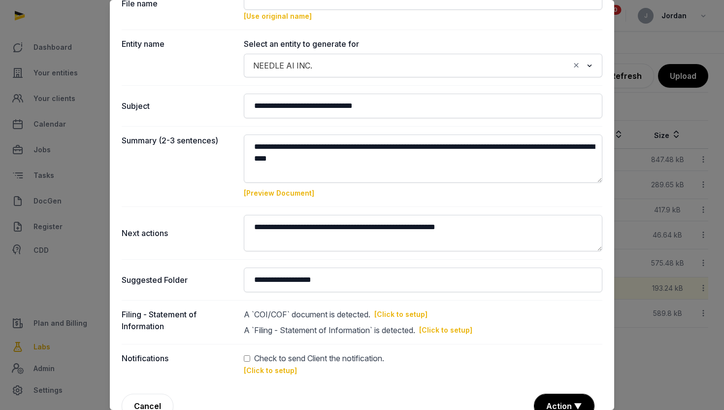
click at [399, 316] on link "[Click to setup]" at bounding box center [400, 314] width 53 height 10
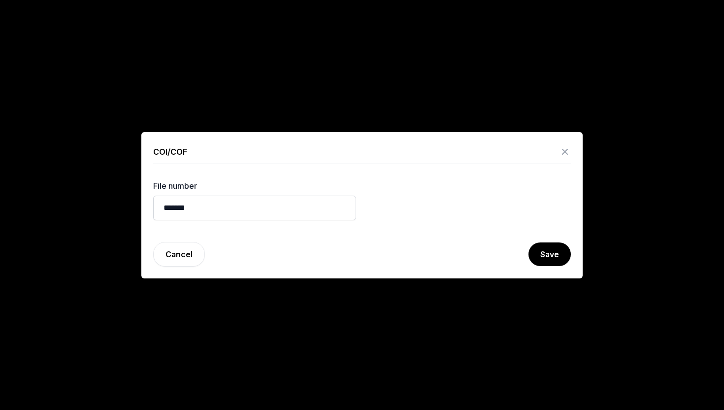
click at [573, 309] on div at bounding box center [362, 205] width 724 height 410
click at [573, 323] on div at bounding box center [362, 205] width 724 height 410
click at [253, 79] on div at bounding box center [362, 205] width 724 height 410
click at [482, 123] on div at bounding box center [362, 205] width 724 height 410
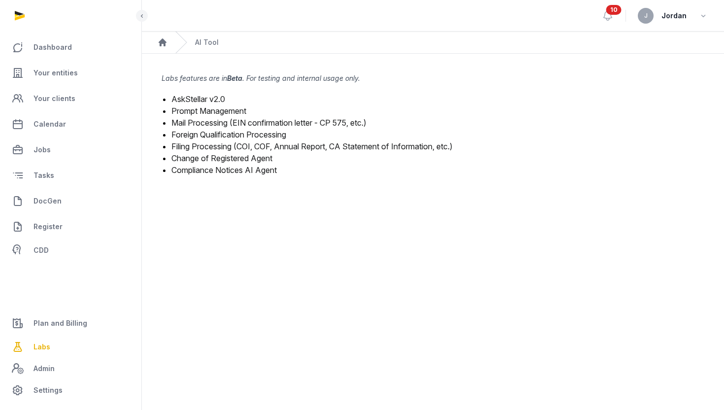
click at [245, 146] on link "Filing Processing (COI, COF, Annual Report, CA Statement of Information, etc.)" at bounding box center [311, 146] width 281 height 10
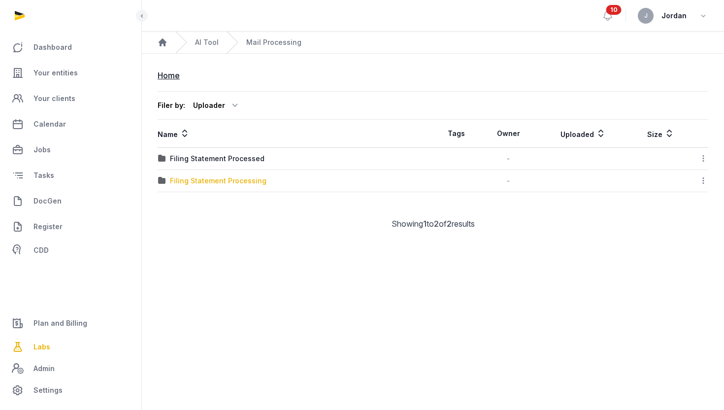
click at [243, 176] on div "Filing Statement Processing" at bounding box center [218, 181] width 96 height 10
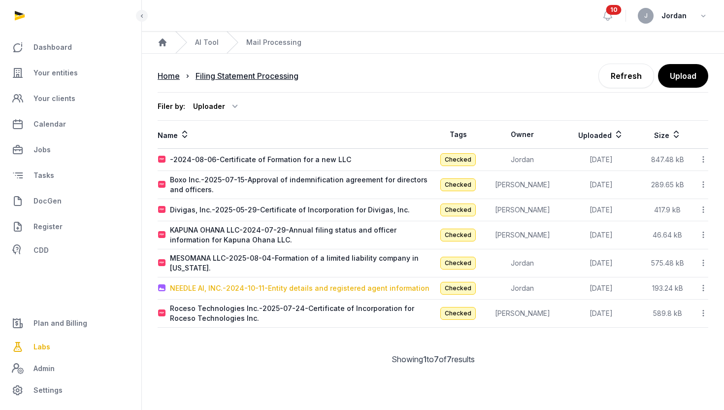
click at [302, 291] on div "NEEDLE AI, INC.-2024-10-11-Entity details and registered agent information" at bounding box center [299, 288] width 259 height 10
type input "**********"
type textarea "**********"
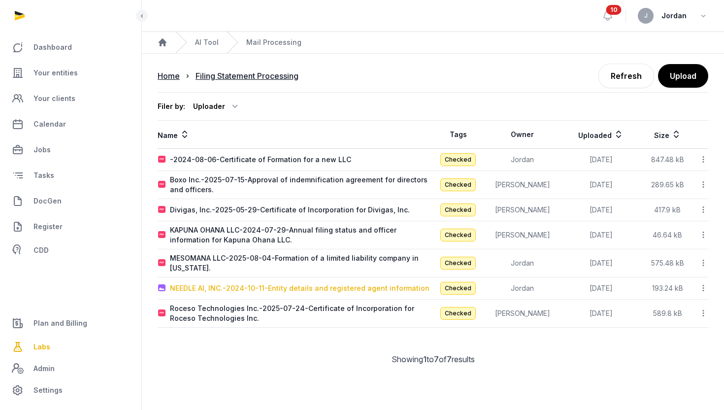
type input "**********"
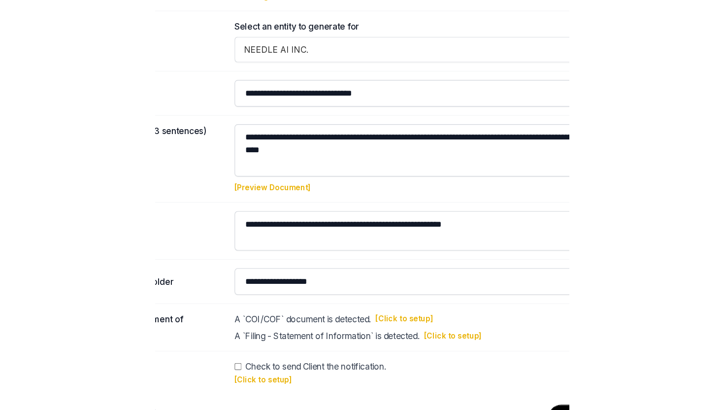
scroll to position [35, 0]
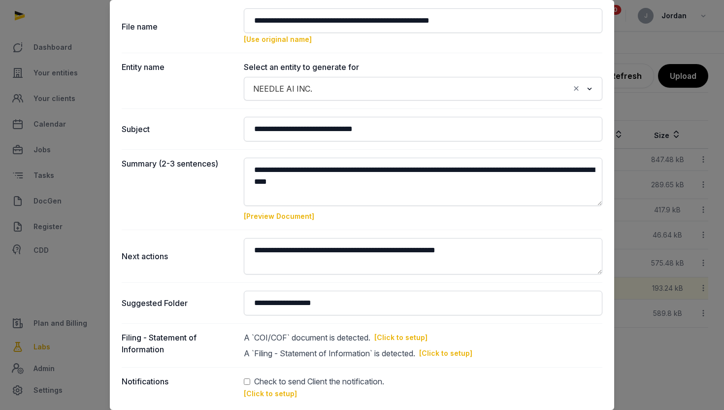
click at [626, 36] on div at bounding box center [362, 205] width 724 height 410
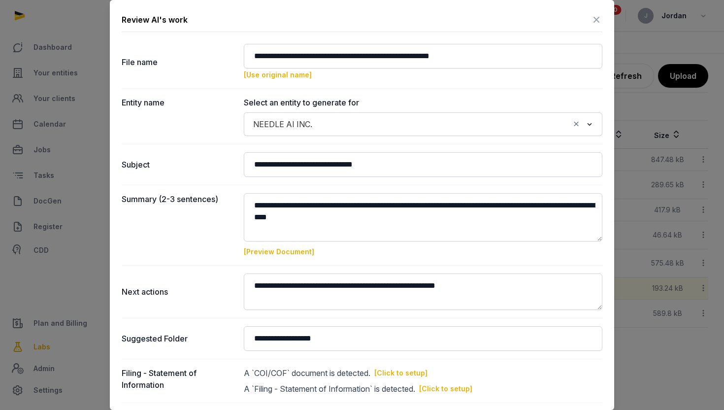
click at [598, 23] on icon at bounding box center [596, 20] width 12 height 16
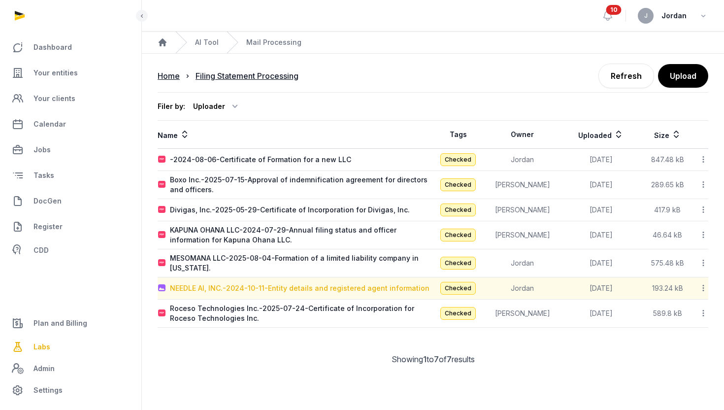
click at [290, 291] on div "NEEDLE AI, INC.-2024-10-11-Entity details and registered agent information" at bounding box center [299, 288] width 259 height 10
type input "**********"
type textarea "**********"
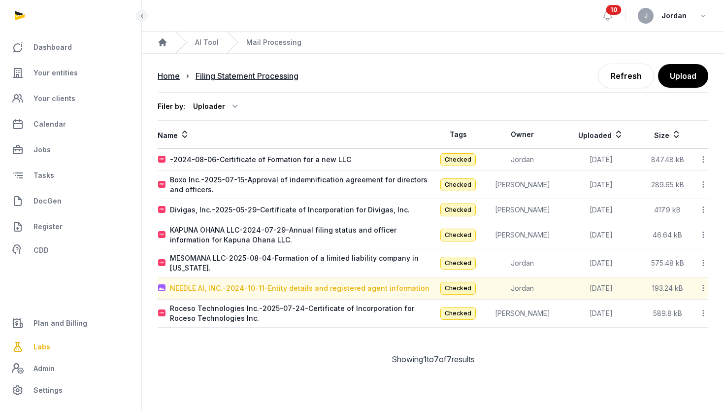
type input "**********"
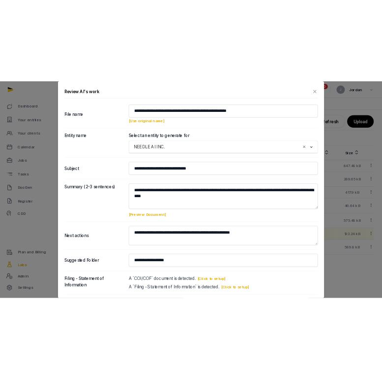
scroll to position [79, 0]
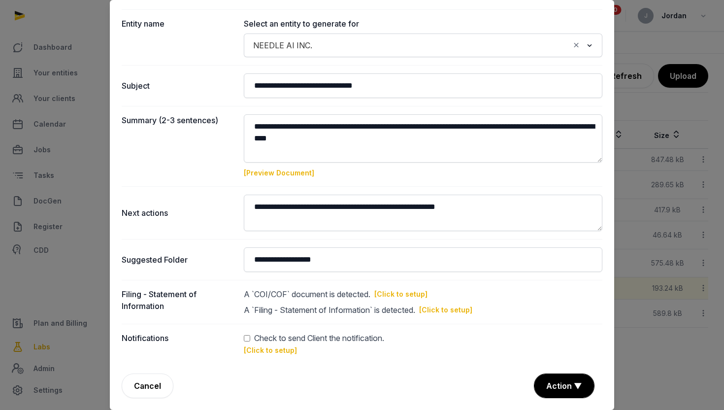
click at [288, 173] on link "[Preview Document]" at bounding box center [279, 172] width 70 height 8
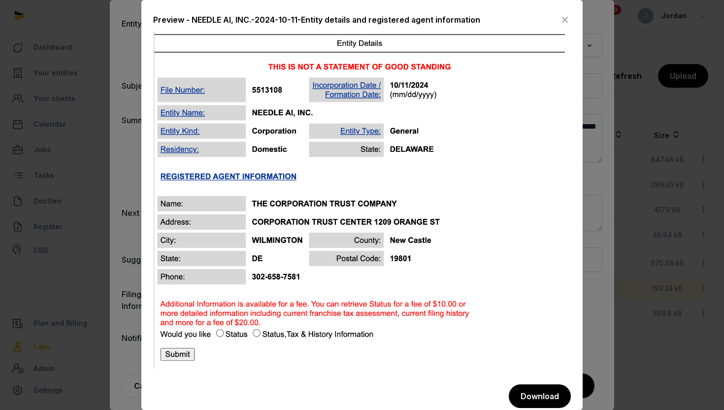
click at [636, 49] on div at bounding box center [362, 205] width 724 height 410
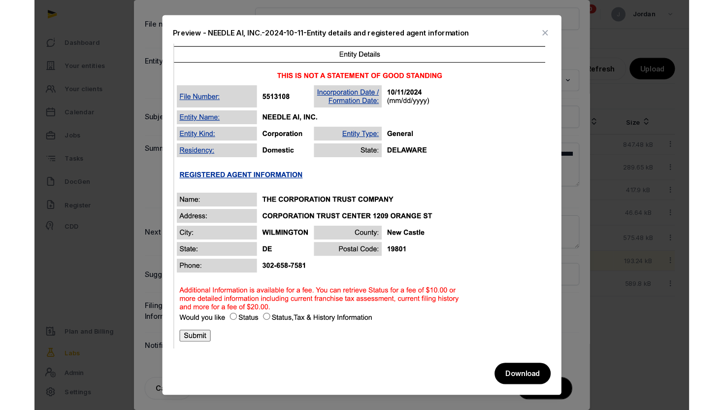
scroll to position [35, 0]
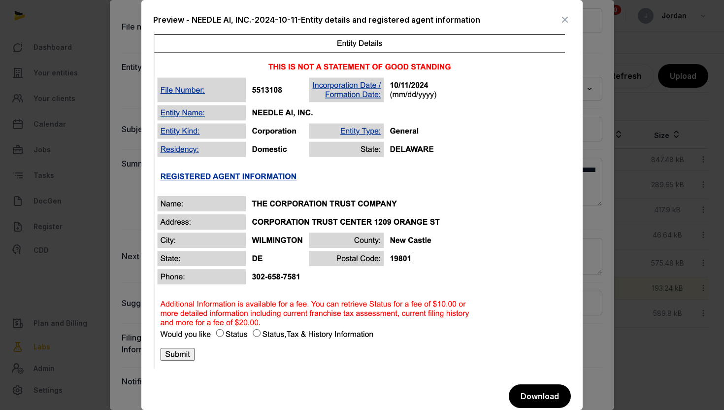
click at [563, 16] on icon at bounding box center [565, 20] width 12 height 16
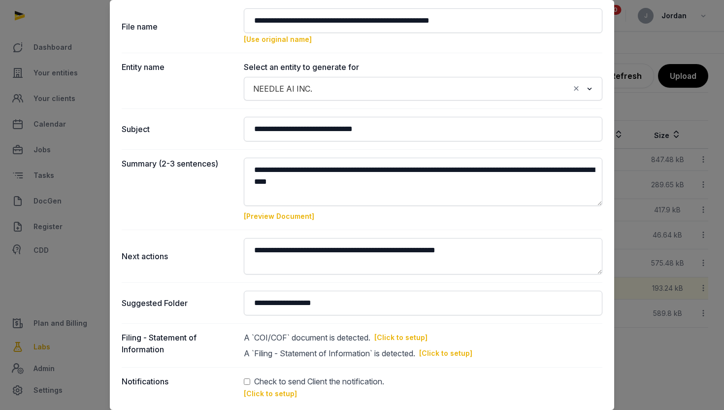
scroll to position [0, 0]
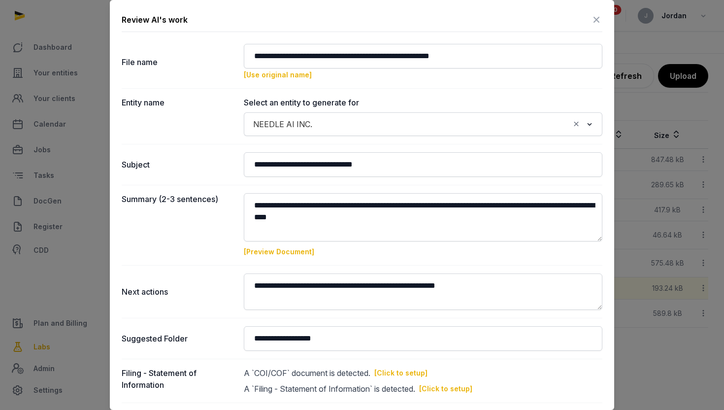
click at [598, 16] on icon at bounding box center [596, 20] width 12 height 16
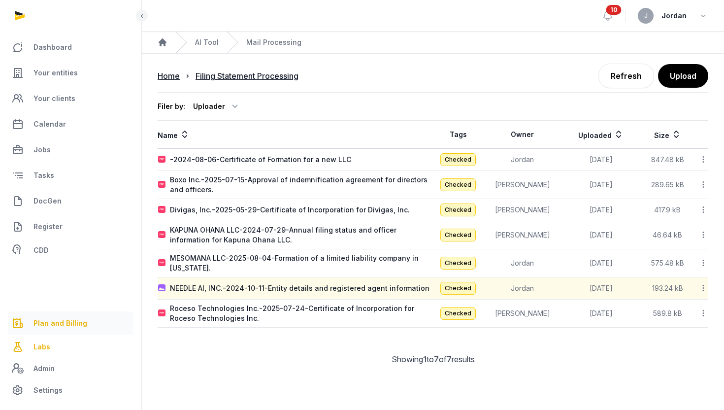
click at [77, 321] on span "Plan and Billing" at bounding box center [60, 323] width 54 height 12
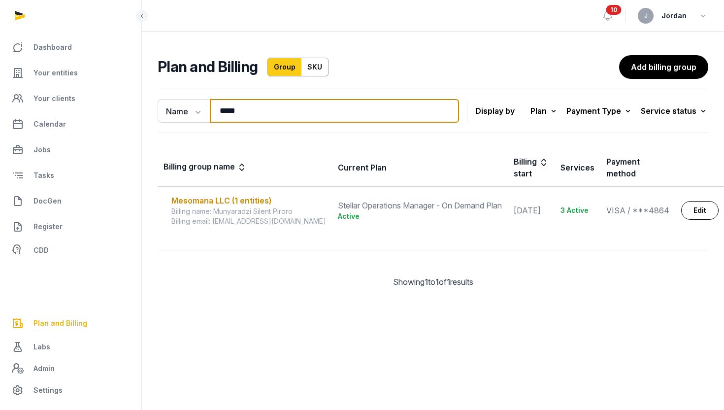
click at [249, 116] on input "*****" at bounding box center [334, 111] width 249 height 24
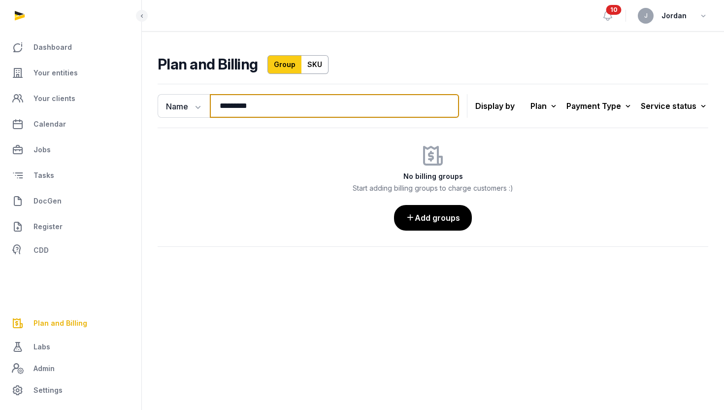
type input "*********"
click at [238, 121] on div "Name Name Email ********* Search Display by Plan All plans On Demand Plan Scale…" at bounding box center [433, 106] width 550 height 44
click at [270, 158] on div "No billing groups Start adding billing groups to charge customers :) Add groups" at bounding box center [433, 187] width 550 height 87
